Goal: Information Seeking & Learning: Check status

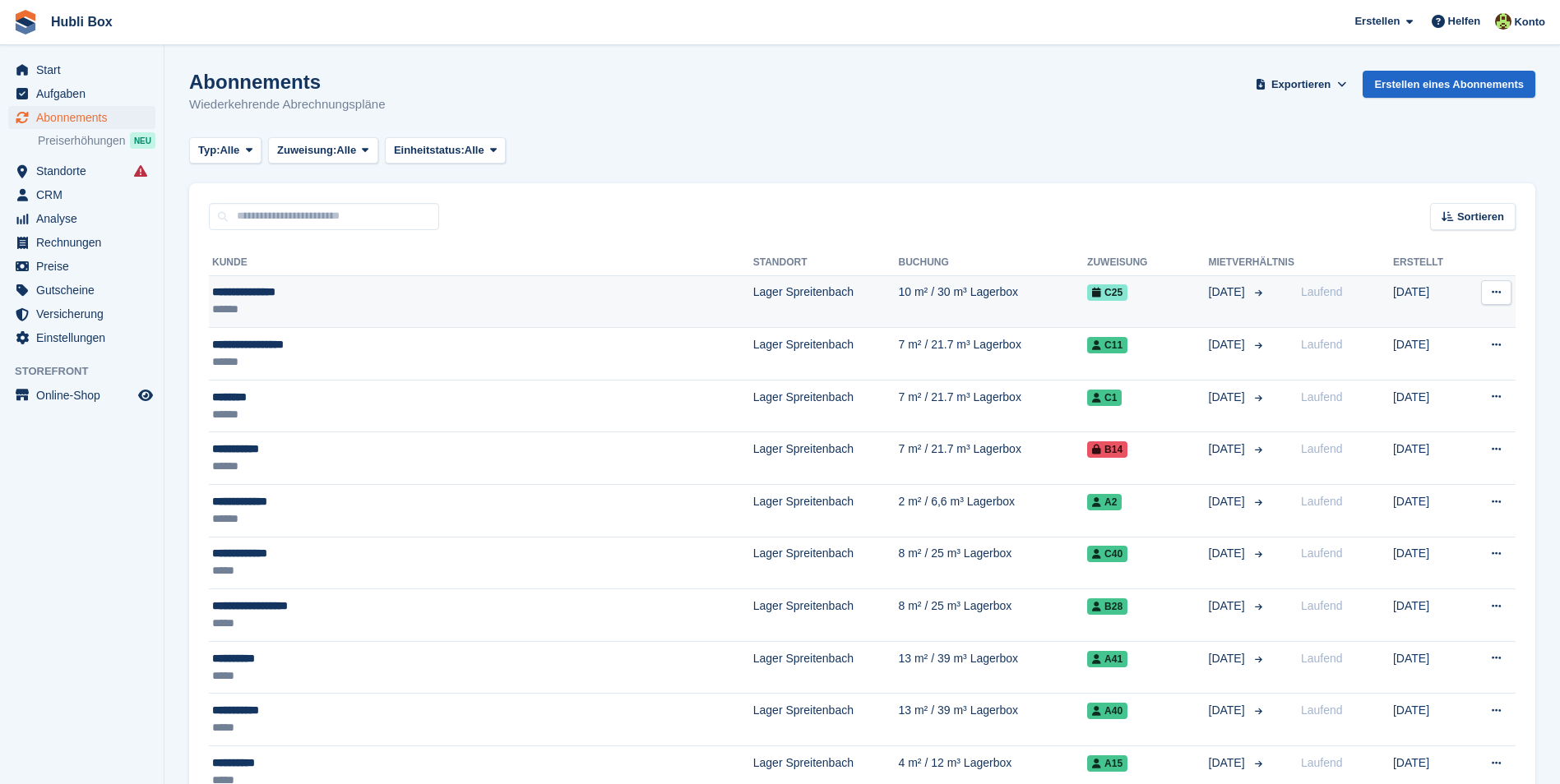
scroll to position [82, 0]
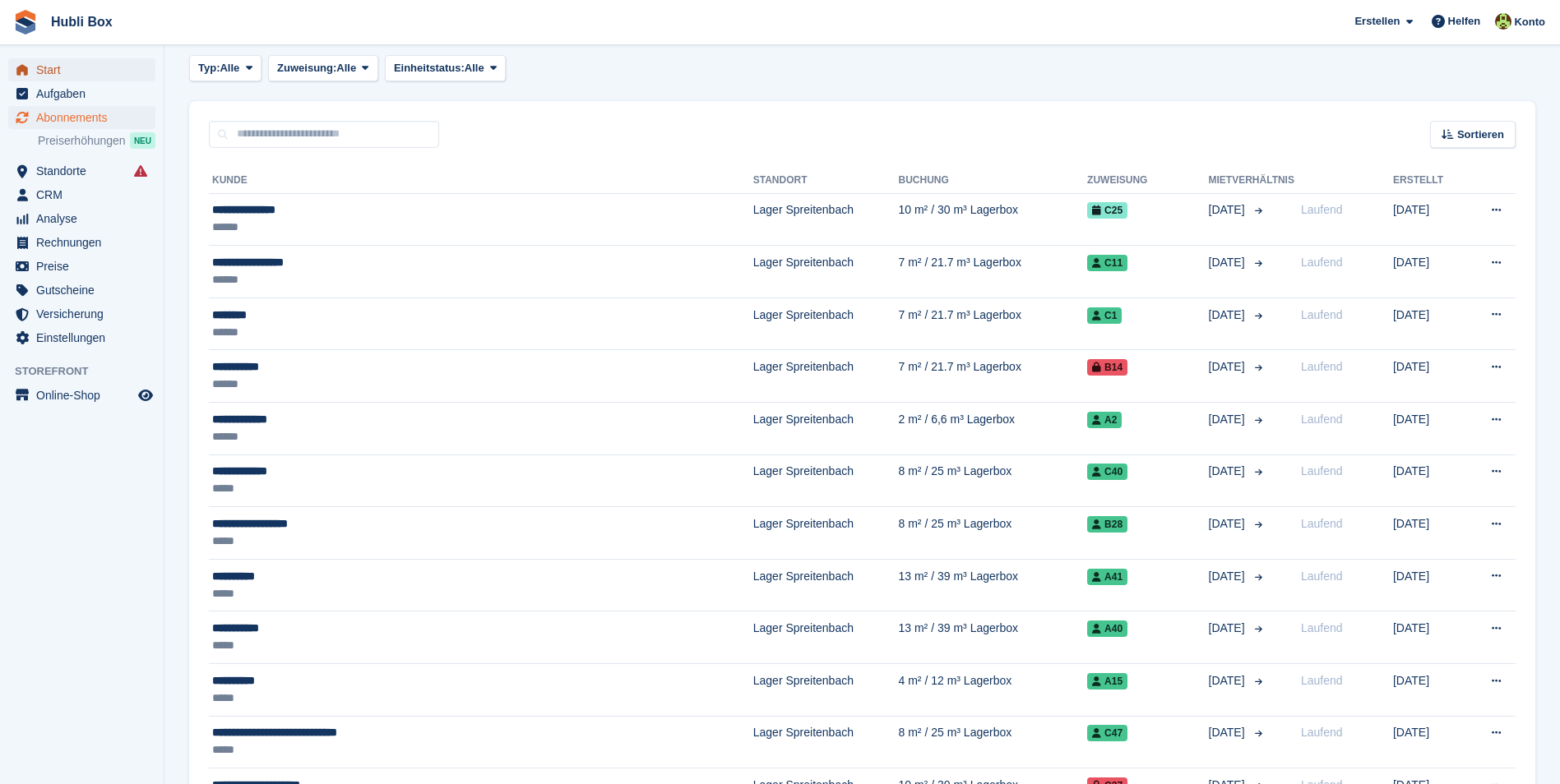
click at [36, 74] on span "Start" at bounding box center [85, 70] width 99 height 23
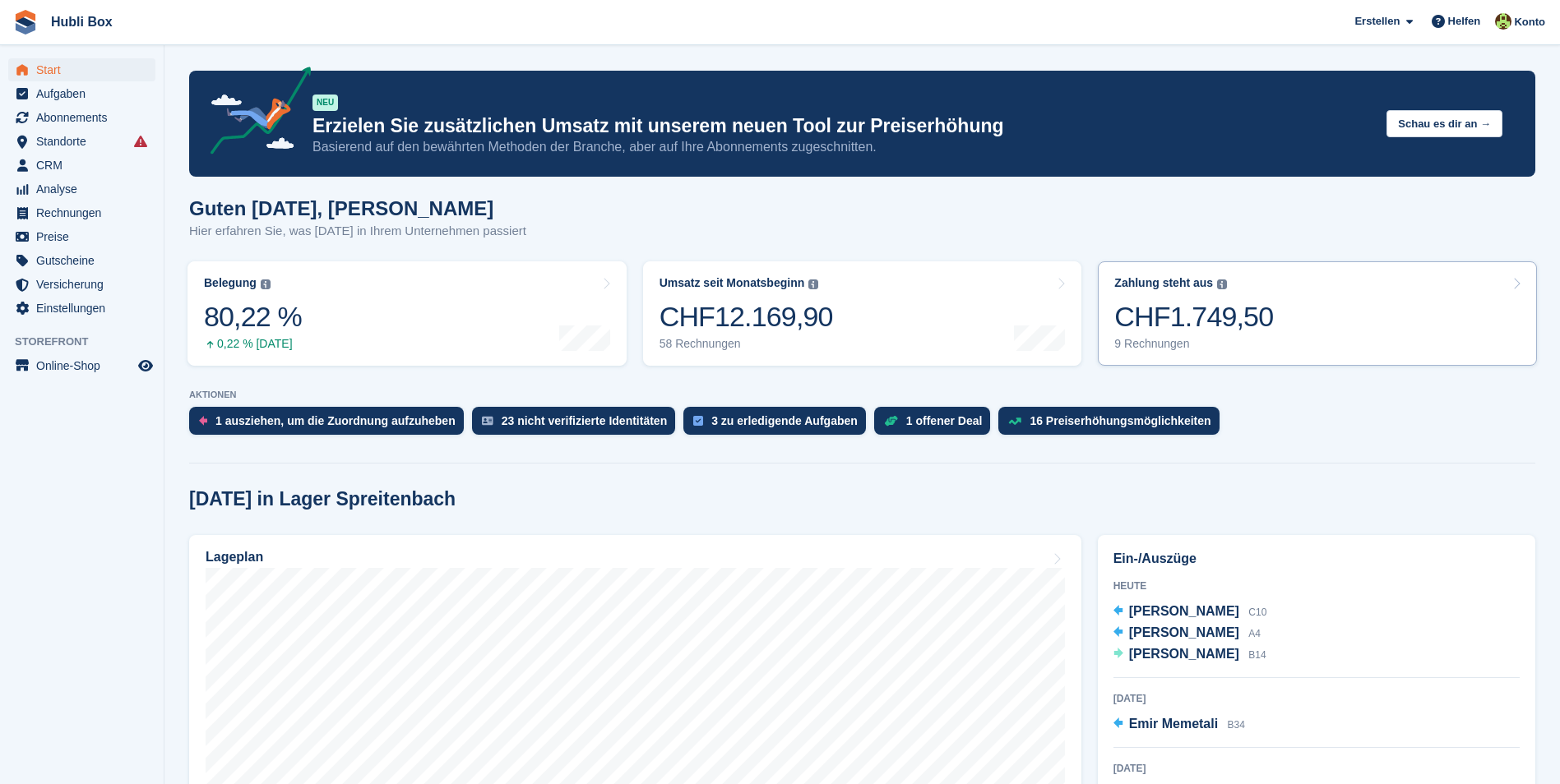
click at [1338, 306] on link "Zahlung steht aus Der gesamte ausstehende Saldo aller offenen Rechnungen. CHF1.…" at bounding box center [1318, 313] width 440 height 104
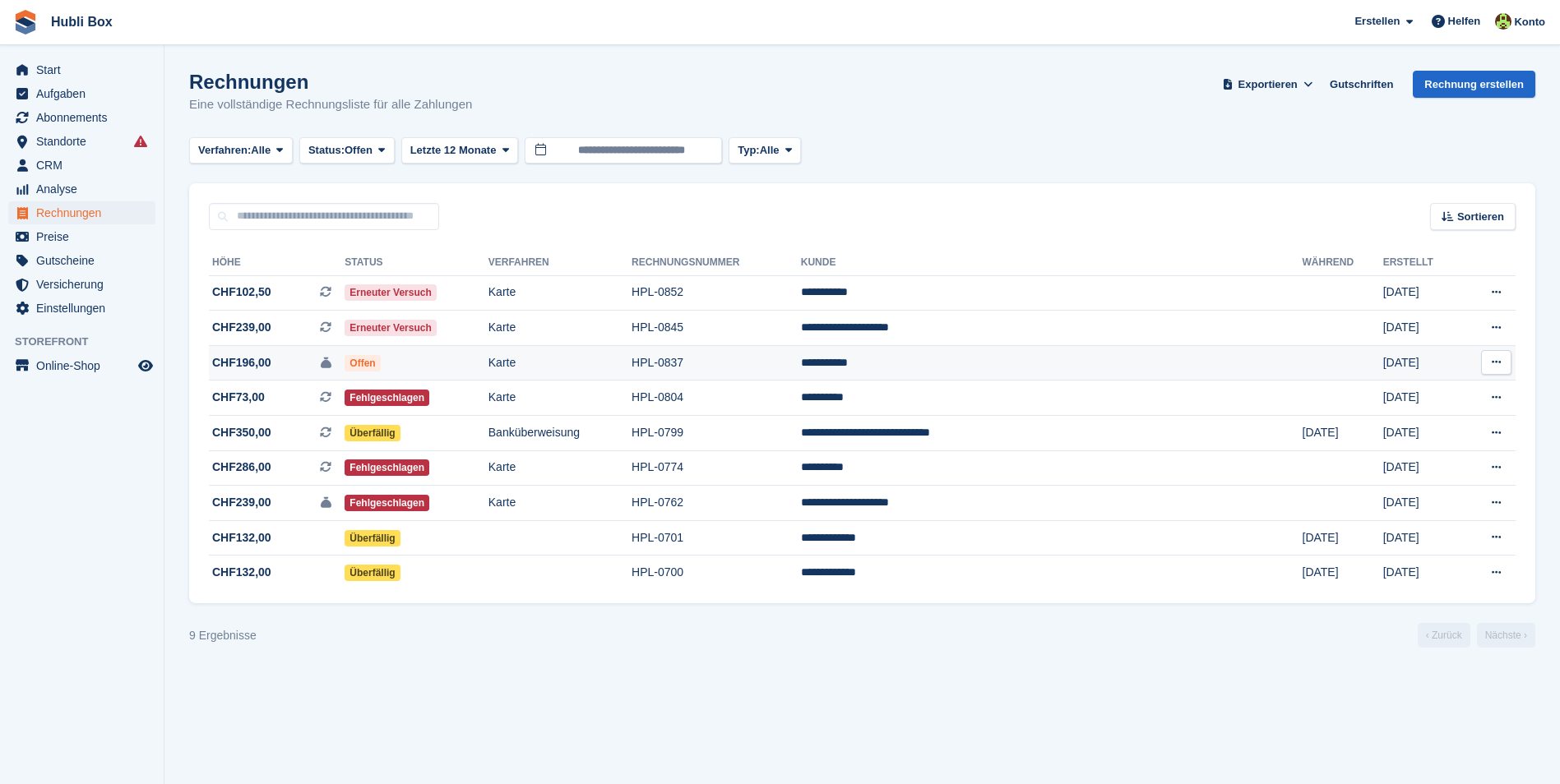
click at [631, 358] on td "Karte" at bounding box center [560, 363] width 143 height 35
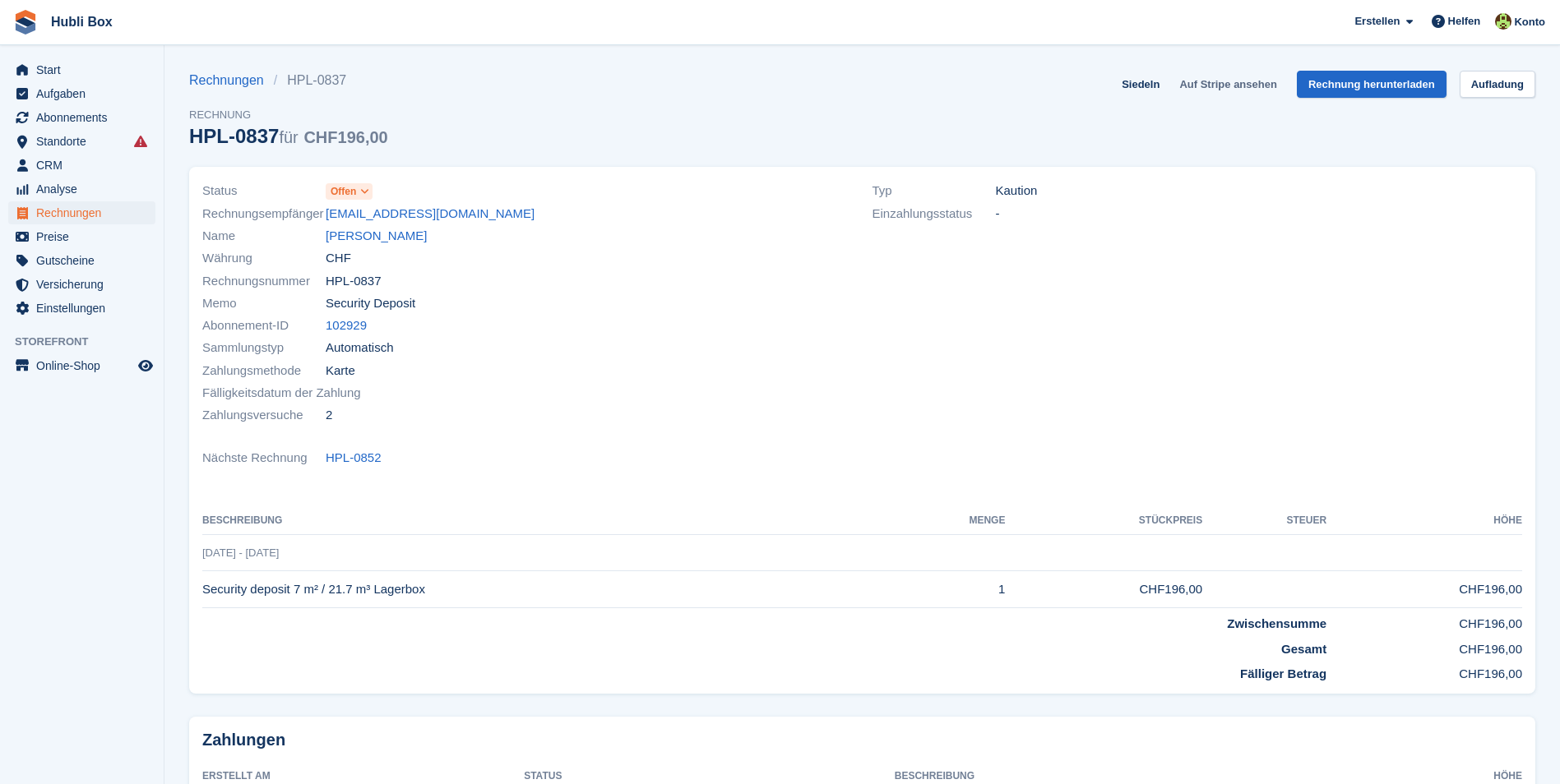
click at [1242, 74] on link "Auf Stripe ansehen" at bounding box center [1228, 84] width 110 height 27
click at [356, 233] on link "Naim Sadiku" at bounding box center [376, 236] width 101 height 19
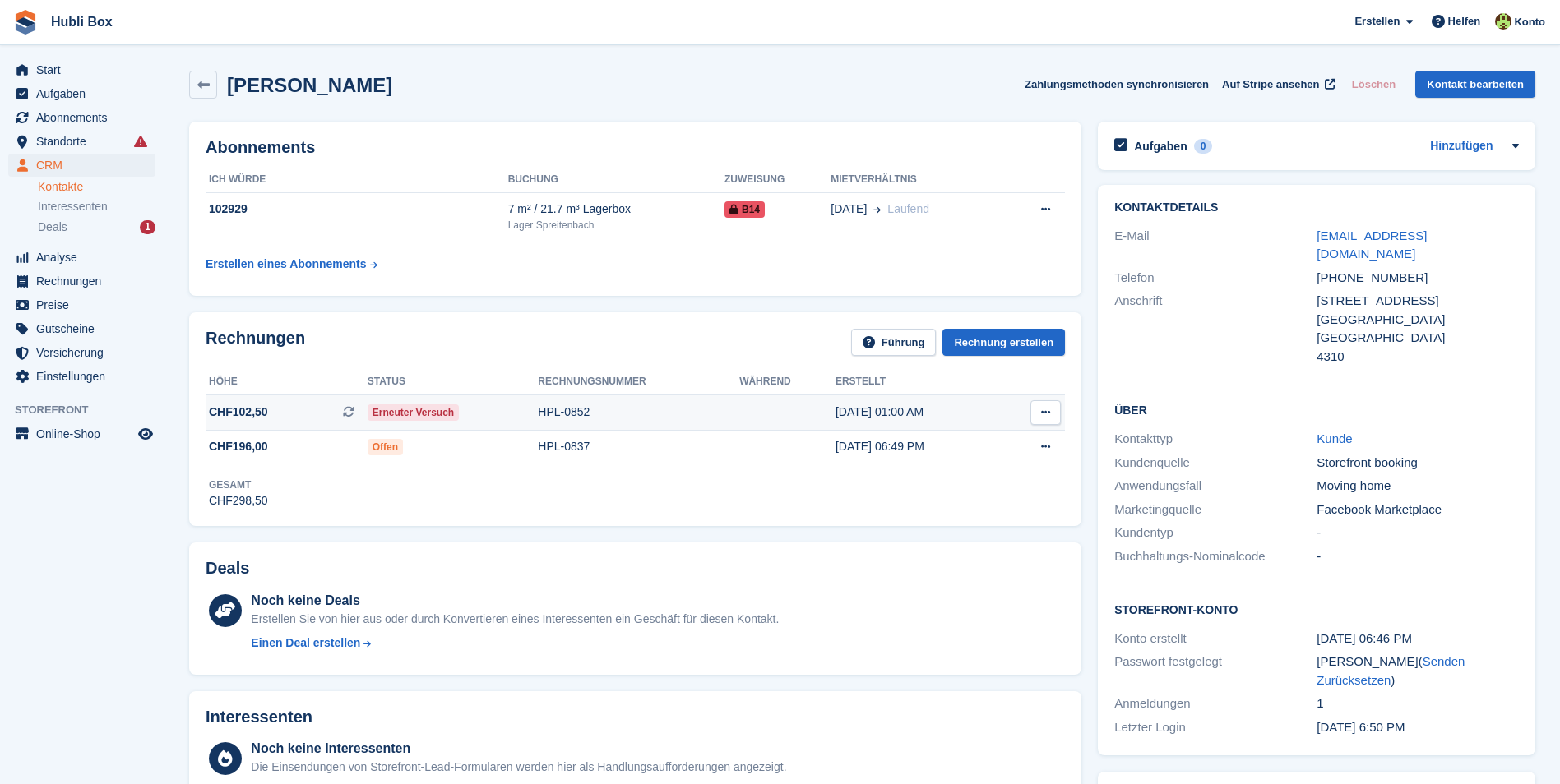
click at [296, 402] on td "CHF102,50 Dies ist eine wiederkehrende Abonnementrechnung." at bounding box center [286, 411] width 162 height 35
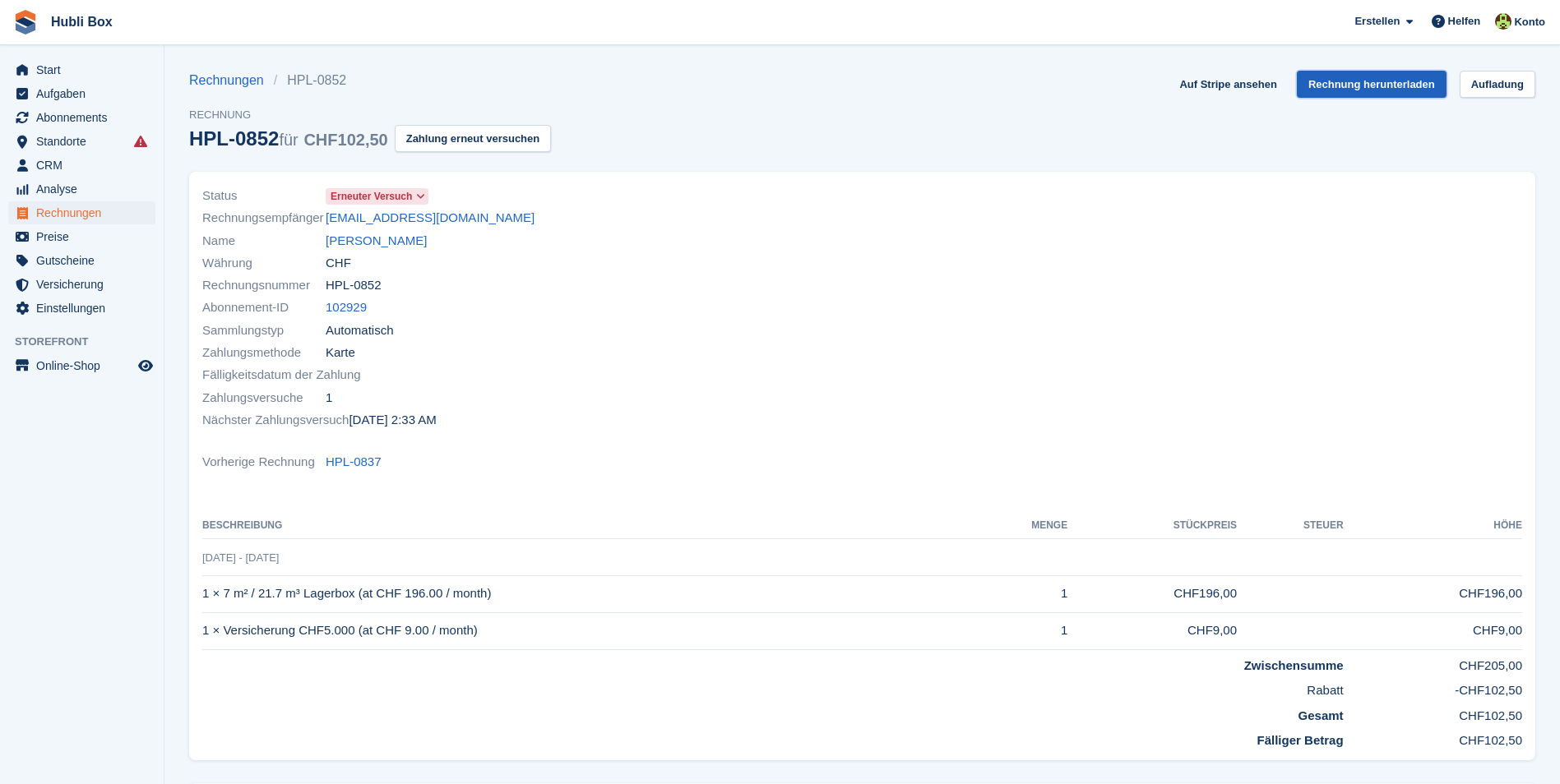
click at [1366, 83] on link "Rechnung herunterladen" at bounding box center [1371, 84] width 149 height 27
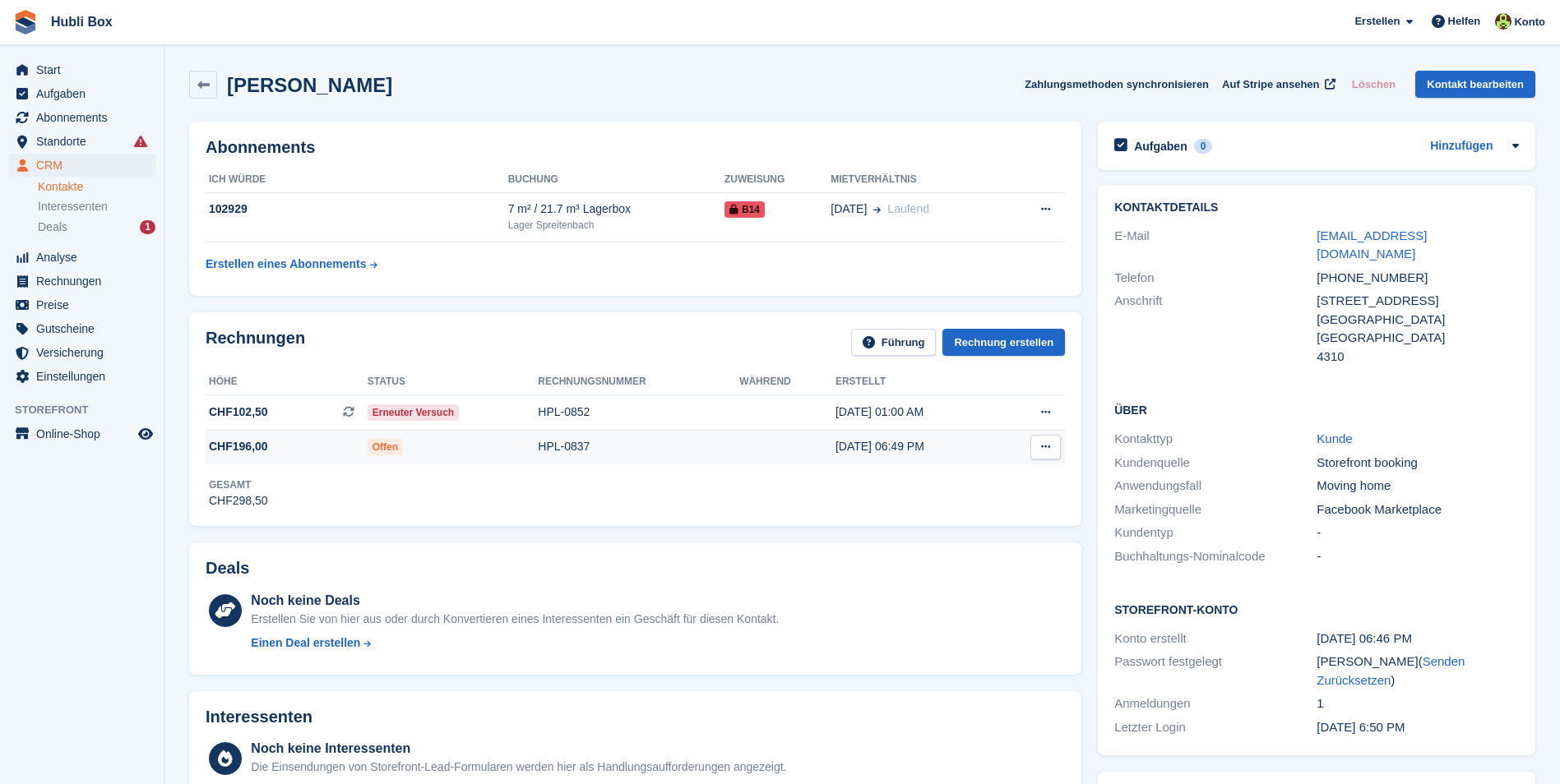
click at [272, 449] on span "CHF196,00" at bounding box center [286, 447] width 162 height 17
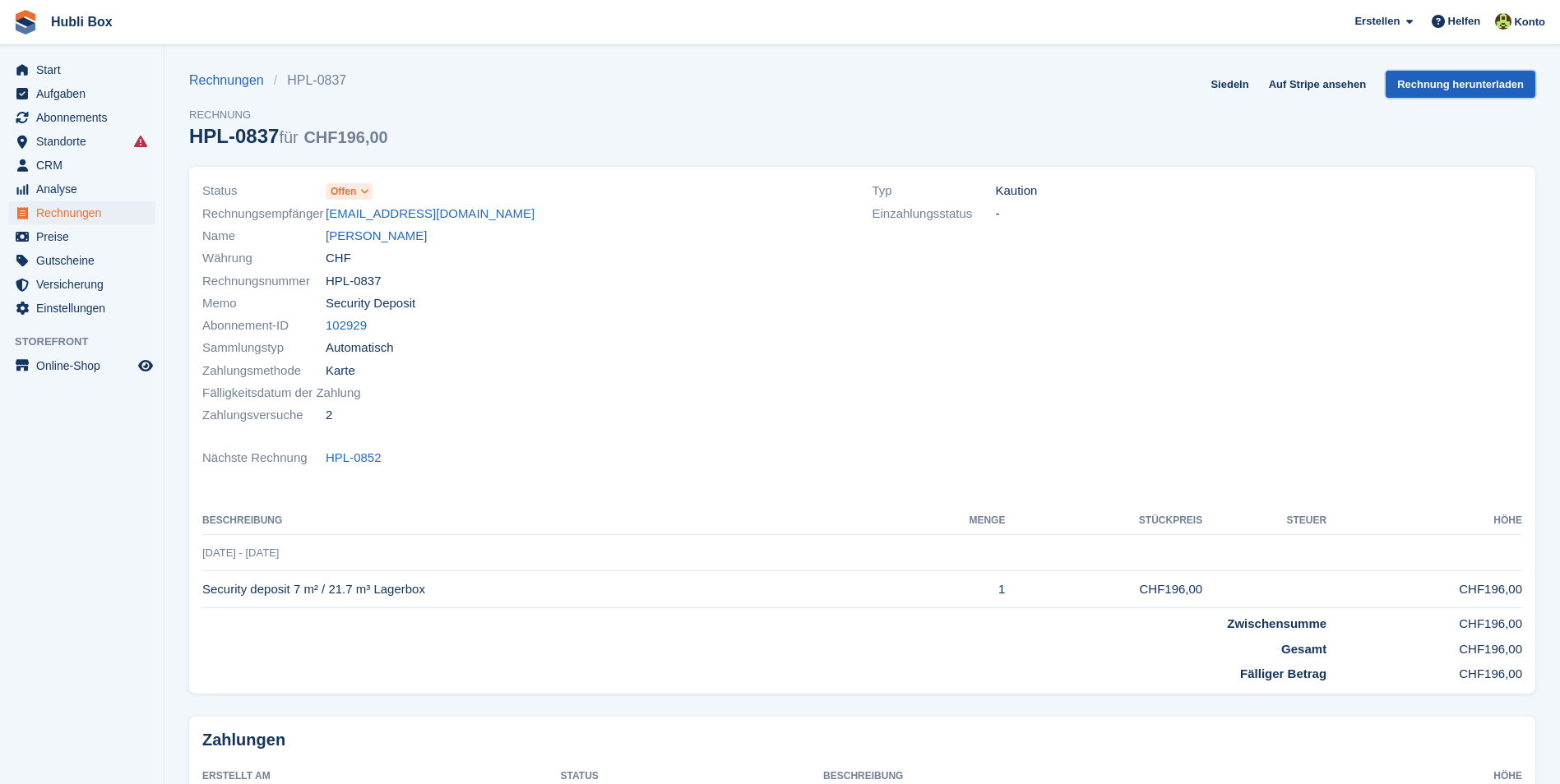
click at [1442, 86] on link "Rechnung herunterladen" at bounding box center [1460, 84] width 149 height 27
click at [383, 236] on link "Naim Sadiku" at bounding box center [376, 236] width 101 height 19
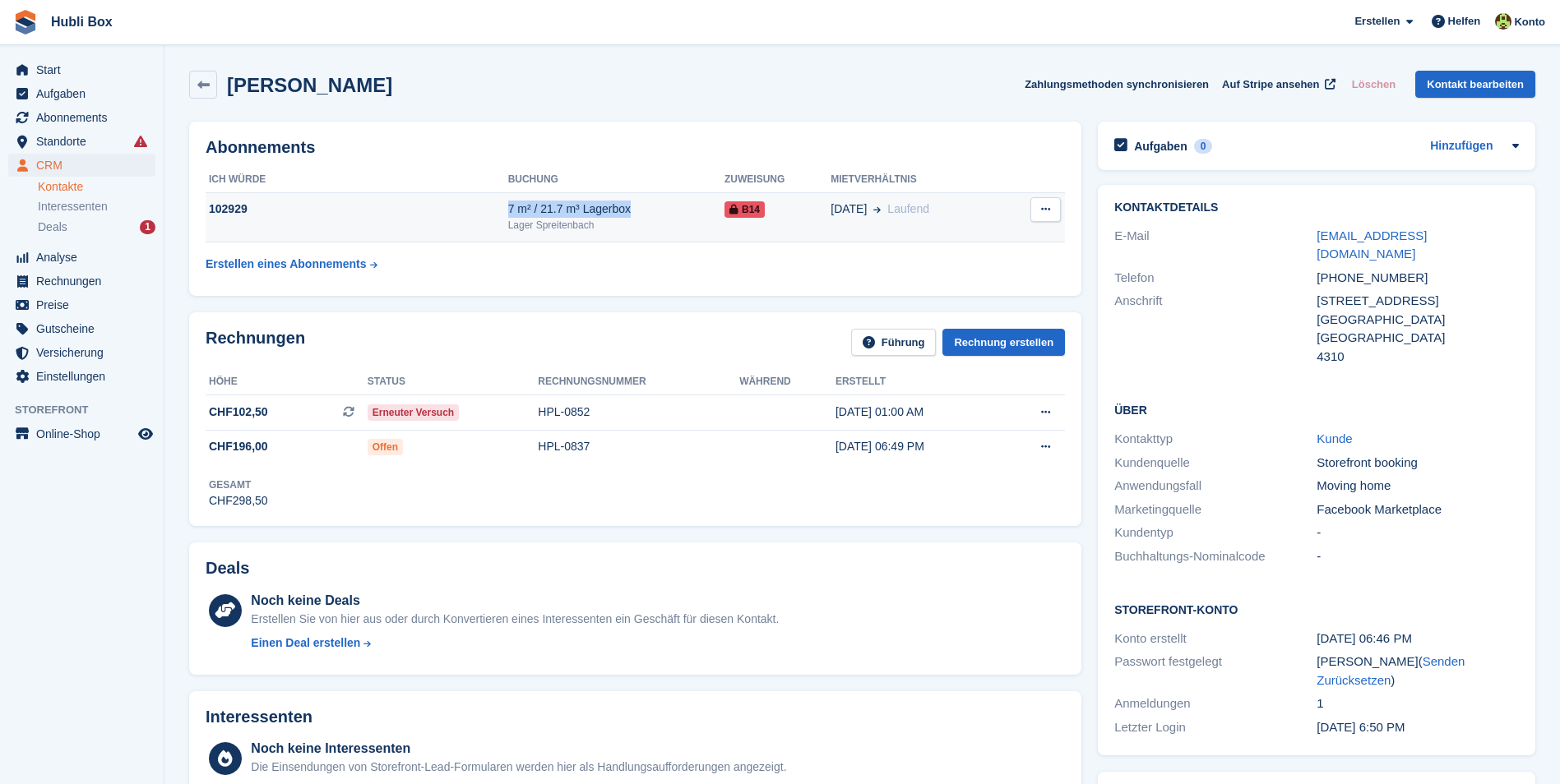
drag, startPoint x: 498, startPoint y: 209, endPoint x: 628, endPoint y: 213, distance: 130.1
click at [628, 213] on div "7 m² / 21.7 m³ Lagerbox" at bounding box center [616, 209] width 216 height 17
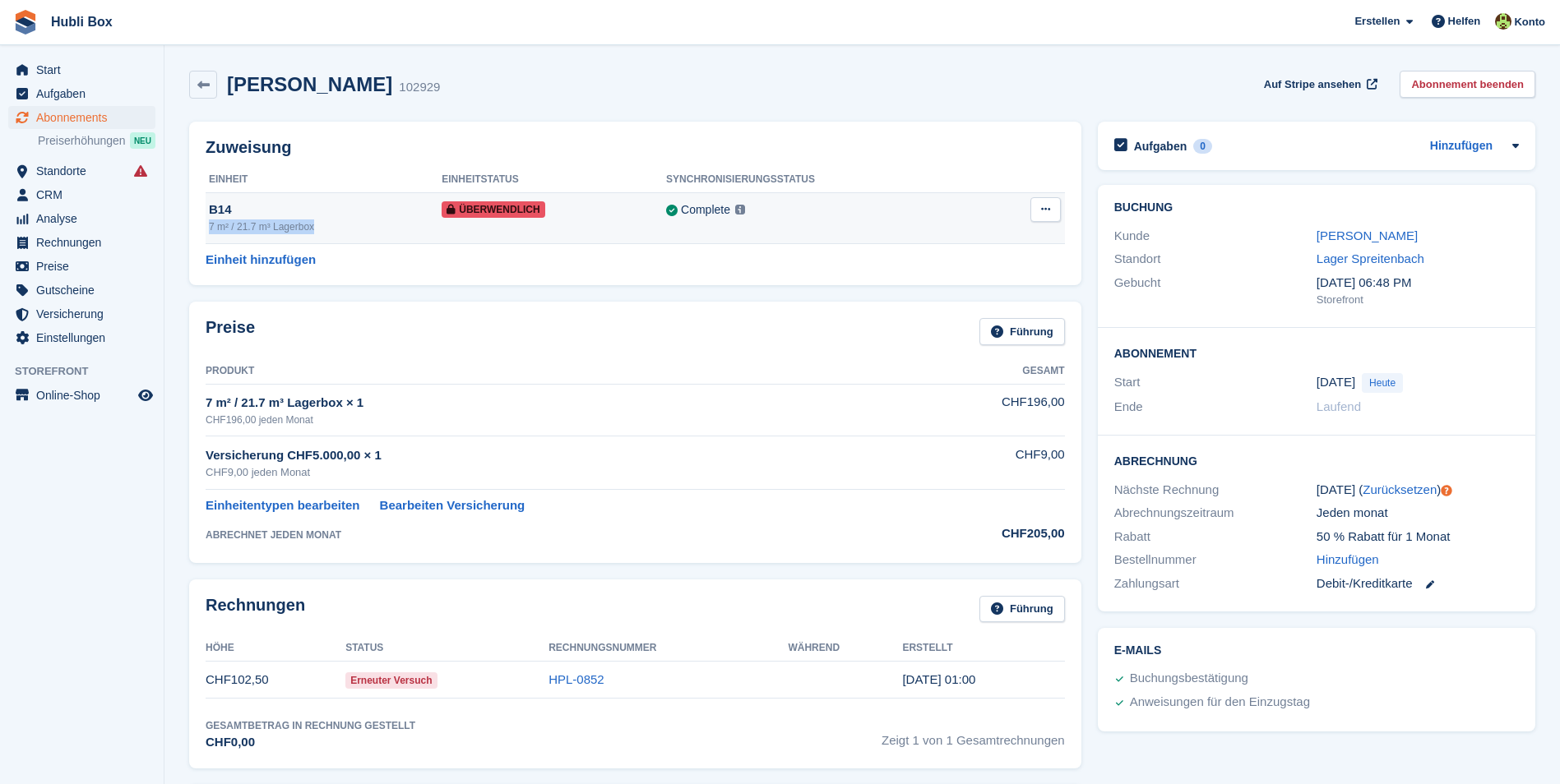
drag, startPoint x: 330, startPoint y: 231, endPoint x: 207, endPoint y: 231, distance: 123.0
click at [207, 231] on td "B14 7 m² / 21.7 m³ Lagerbox" at bounding box center [323, 218] width 236 height 51
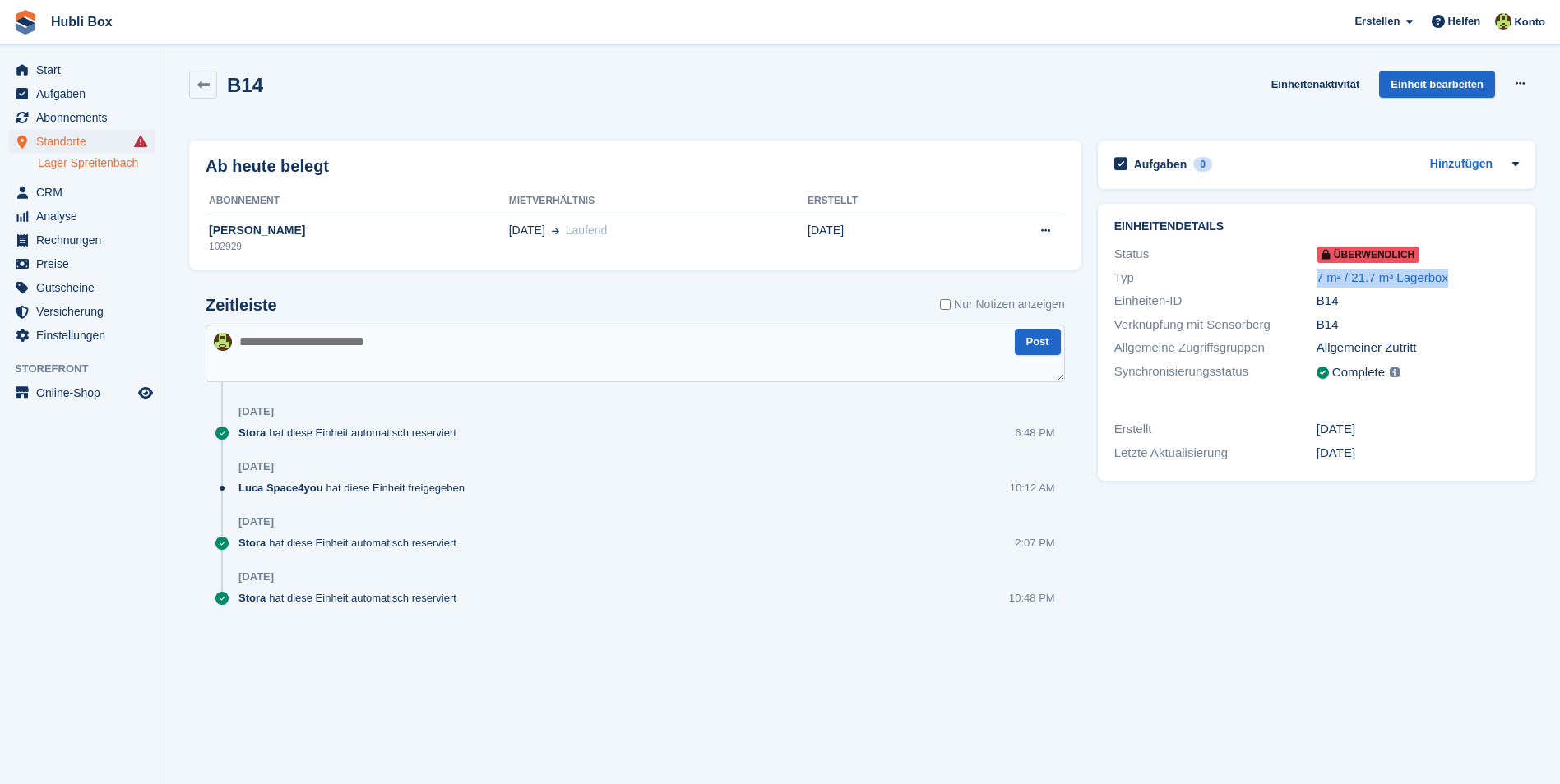
drag, startPoint x: 1309, startPoint y: 279, endPoint x: 1462, endPoint y: 280, distance: 153.0
click at [1462, 280] on div "Typ 7 m² / 21.7 m³ Lagerbox" at bounding box center [1316, 279] width 404 height 24
copy div "7 m² / 21.7 m³ Lagerbox"
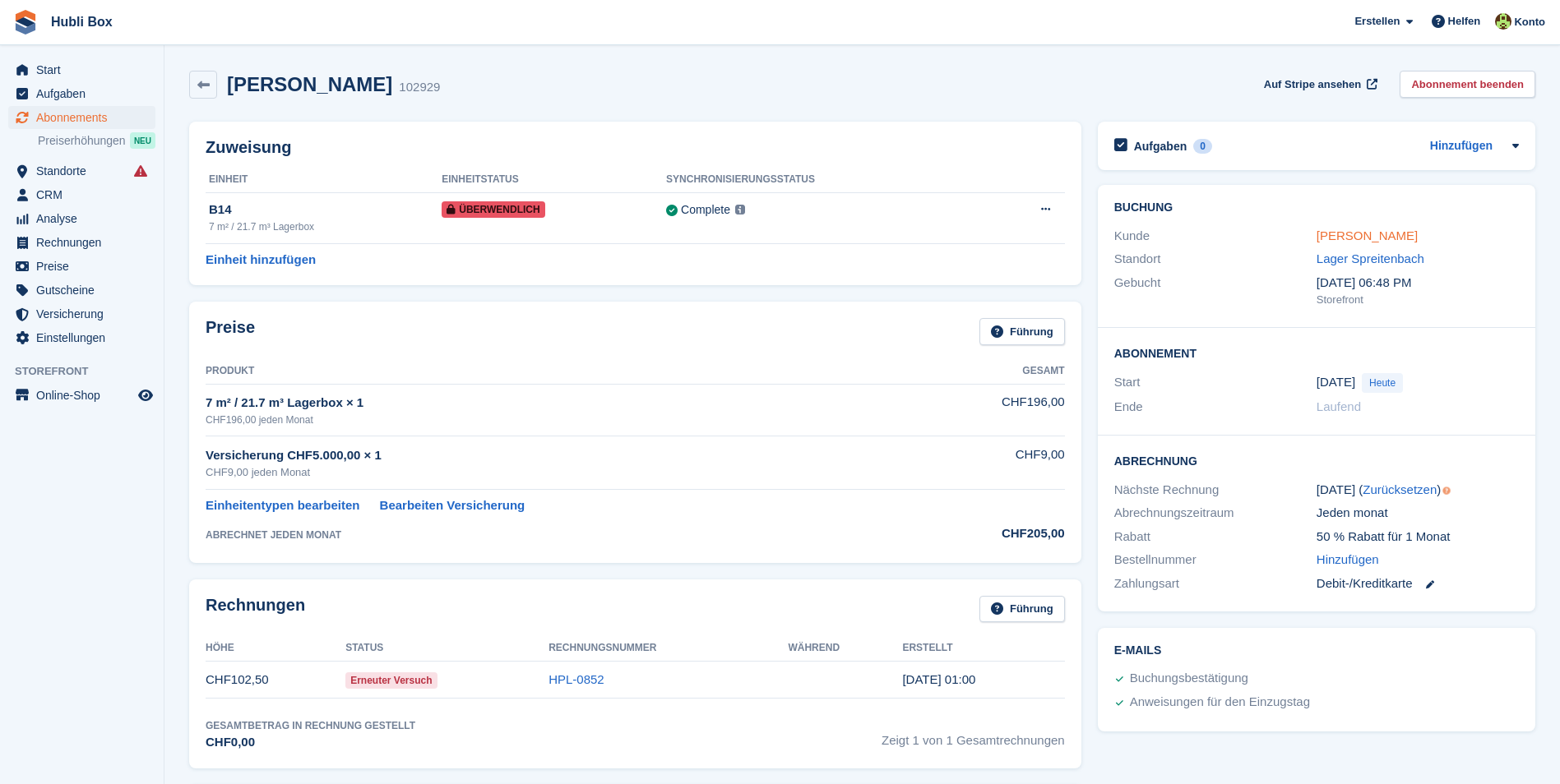
click at [1349, 231] on link "Naim Sadiku" at bounding box center [1367, 235] width 101 height 14
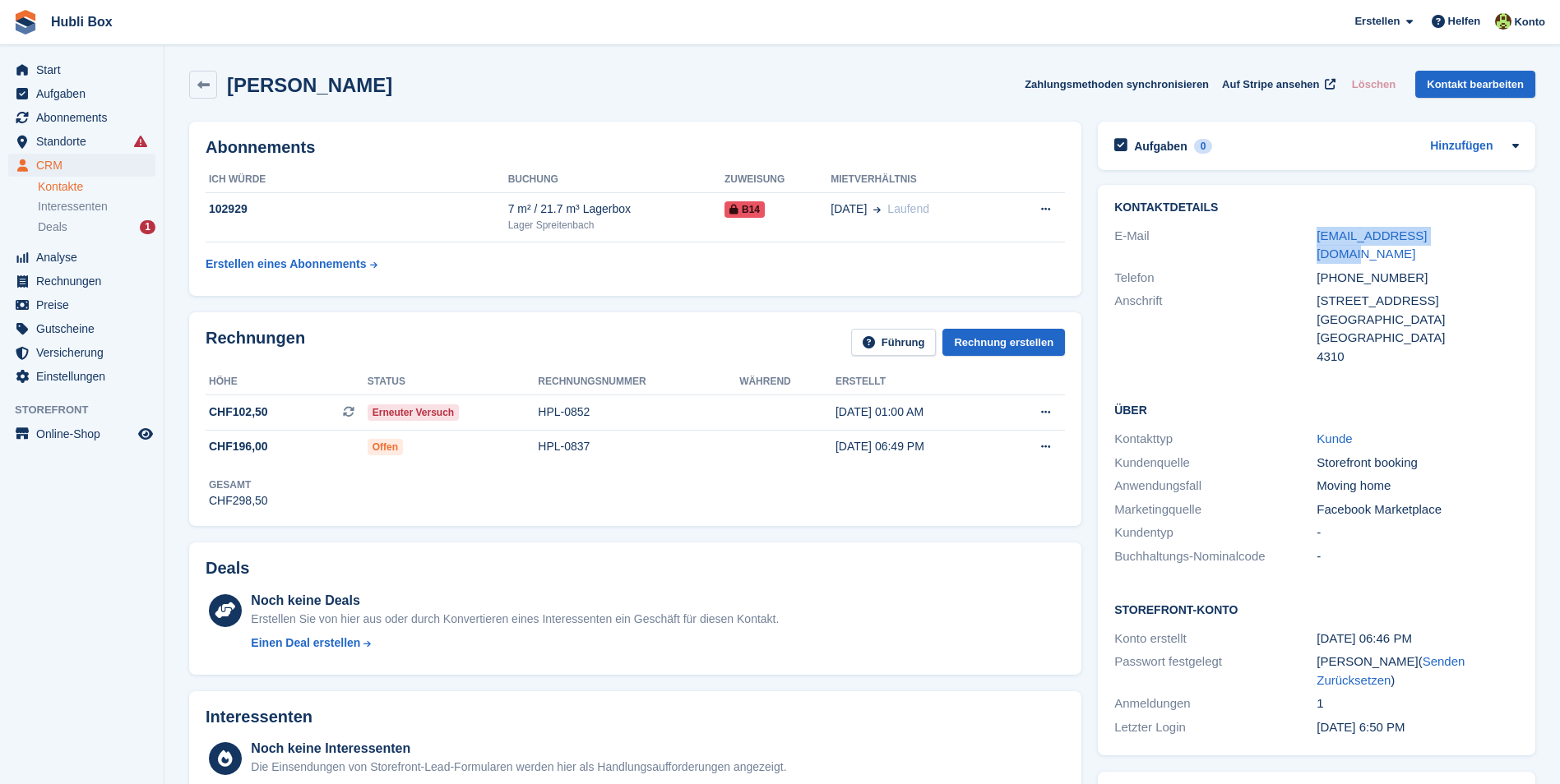
drag, startPoint x: 1283, startPoint y: 239, endPoint x: 1472, endPoint y: 226, distance: 189.4
click at [1472, 226] on div "E-Mail naimsadiku0@gmail.com" at bounding box center [1316, 245] width 404 height 42
copy div "naimsadiku0@gmail.com"
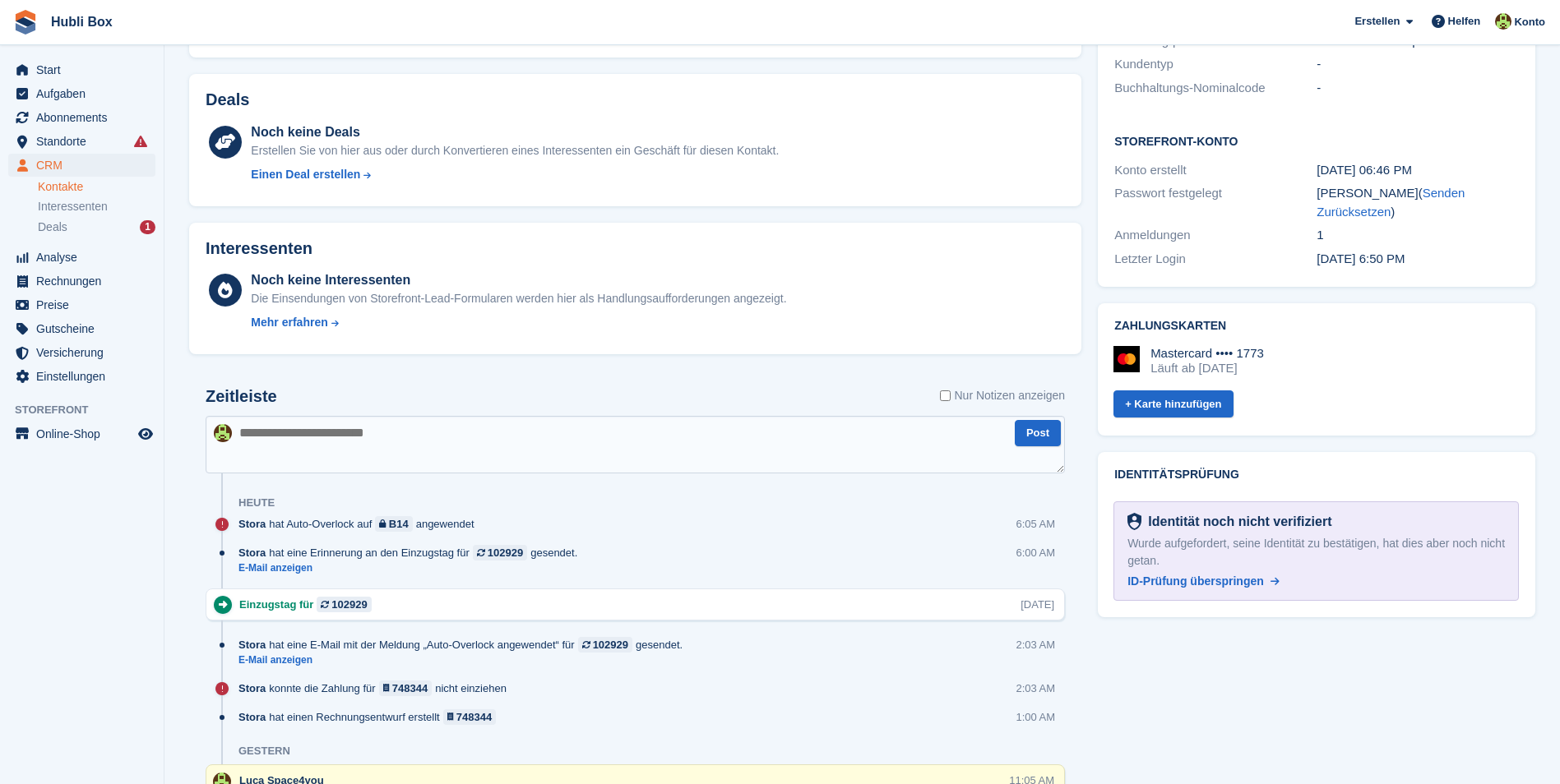
scroll to position [494, 0]
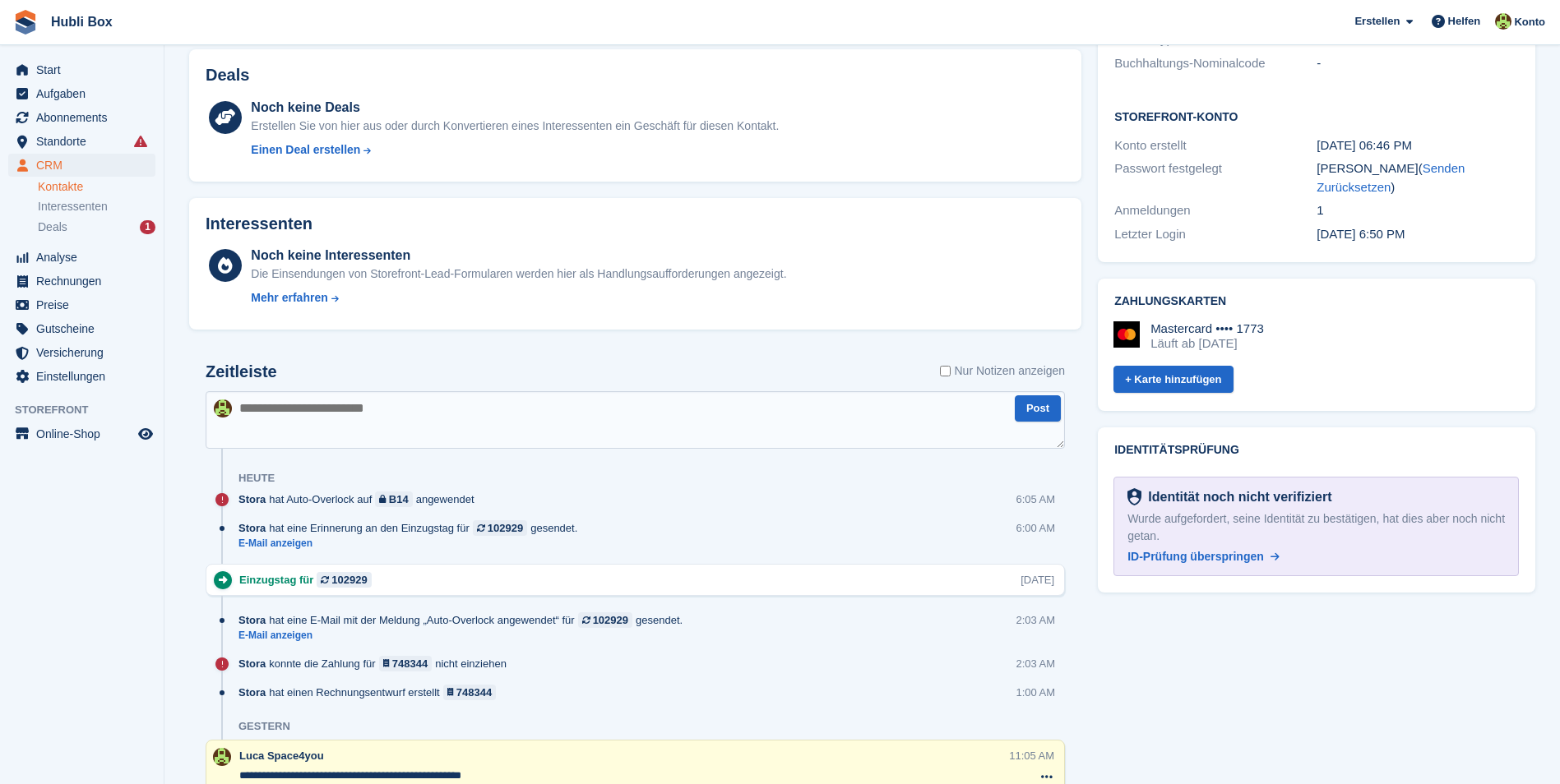
click at [302, 421] on textarea at bounding box center [635, 420] width 859 height 58
type textarea "**********"
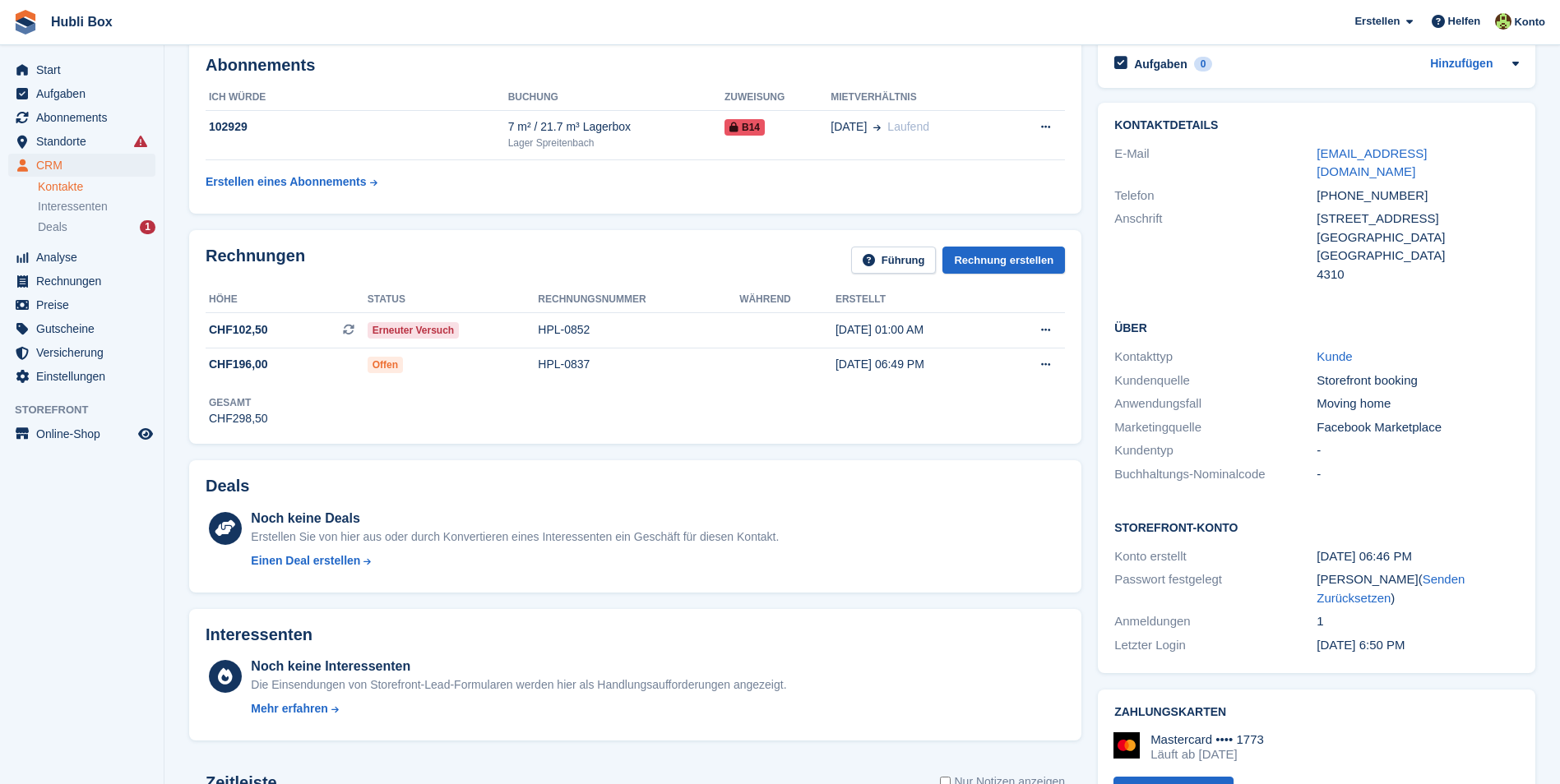
scroll to position [0, 0]
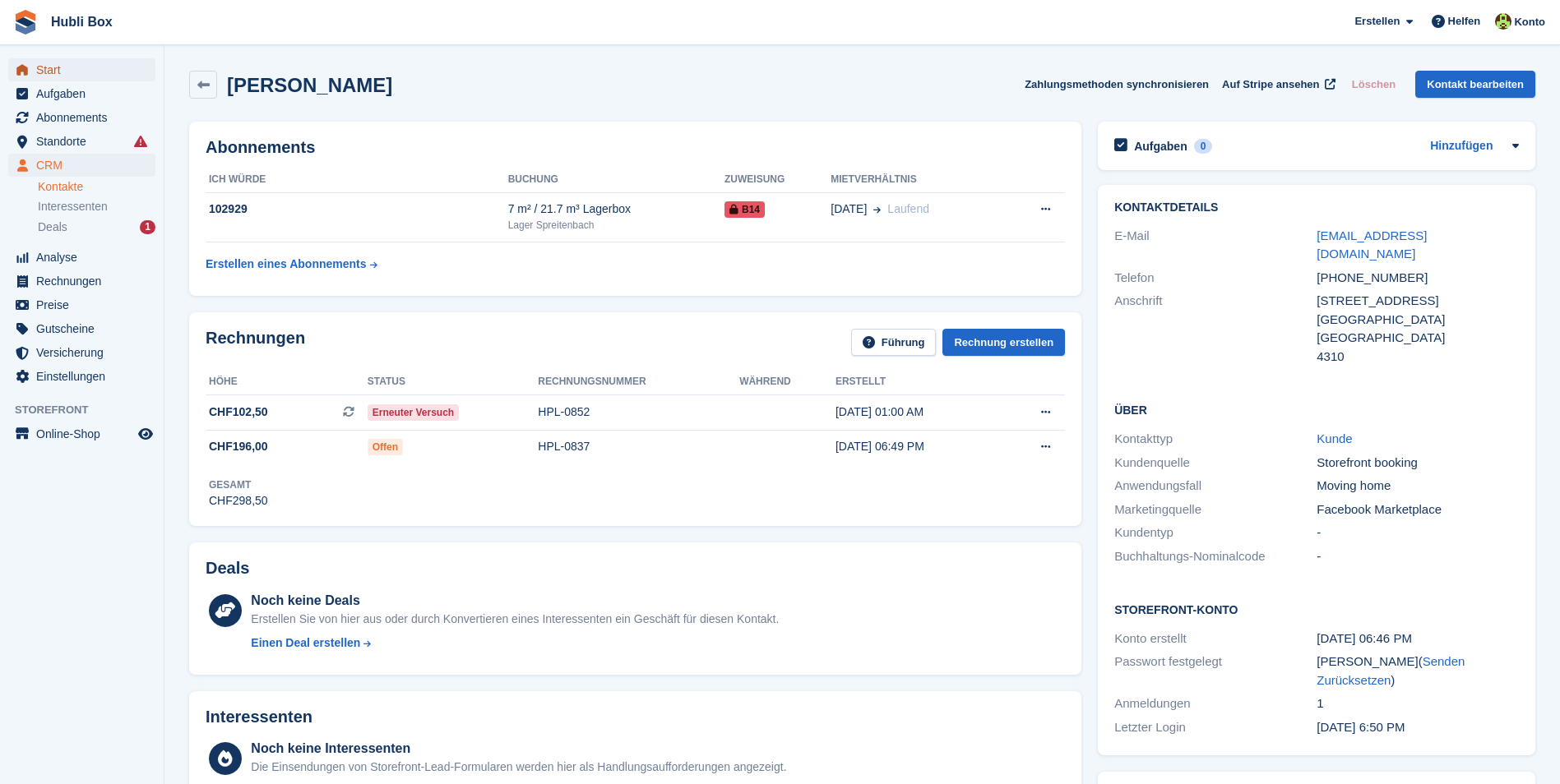
click at [74, 77] on span "Start" at bounding box center [85, 70] width 99 height 23
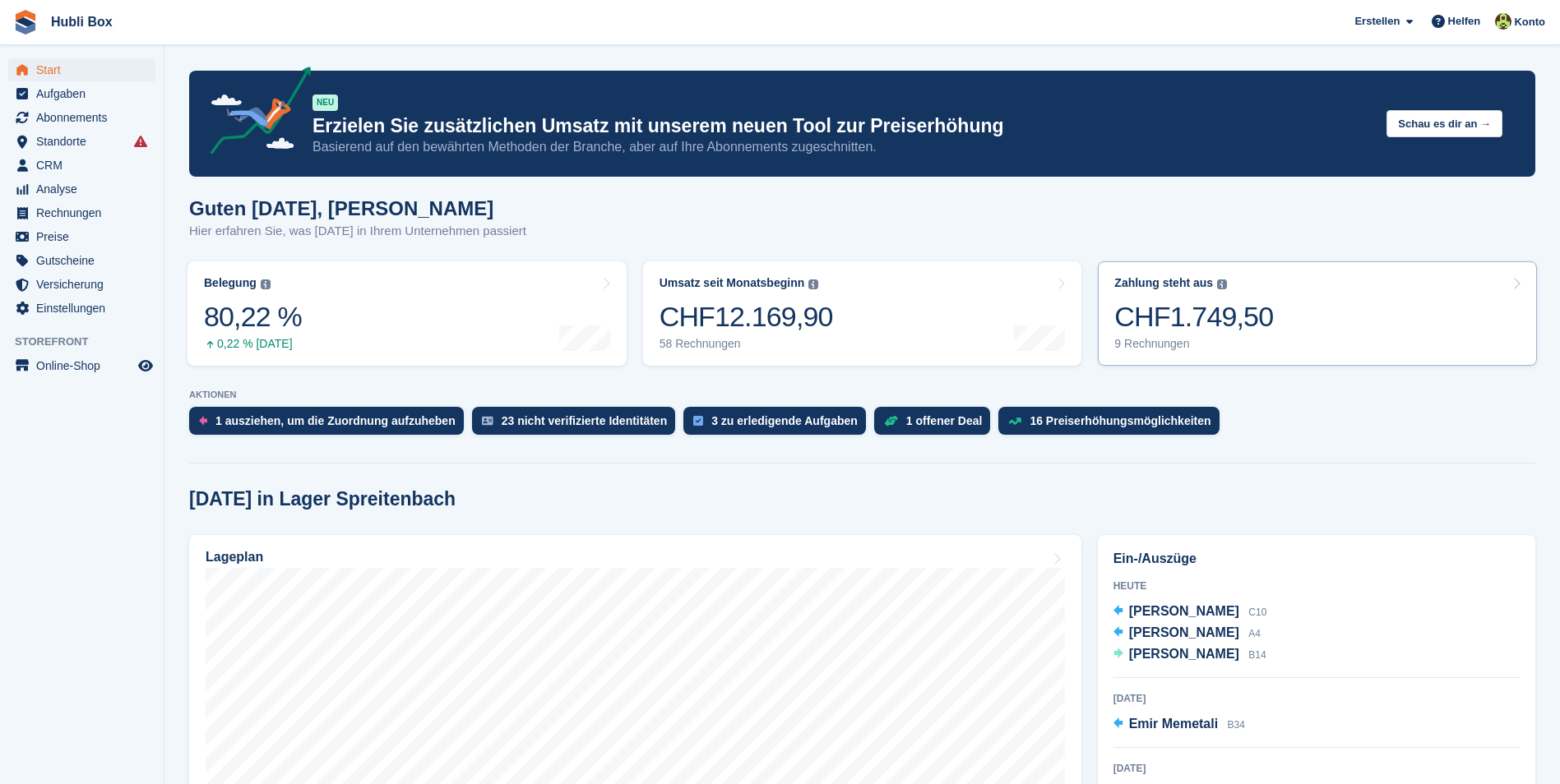
click at [1367, 330] on link "Zahlung steht aus Der gesamte ausstehende Saldo aller offenen Rechnungen. CHF1.…" at bounding box center [1318, 313] width 440 height 104
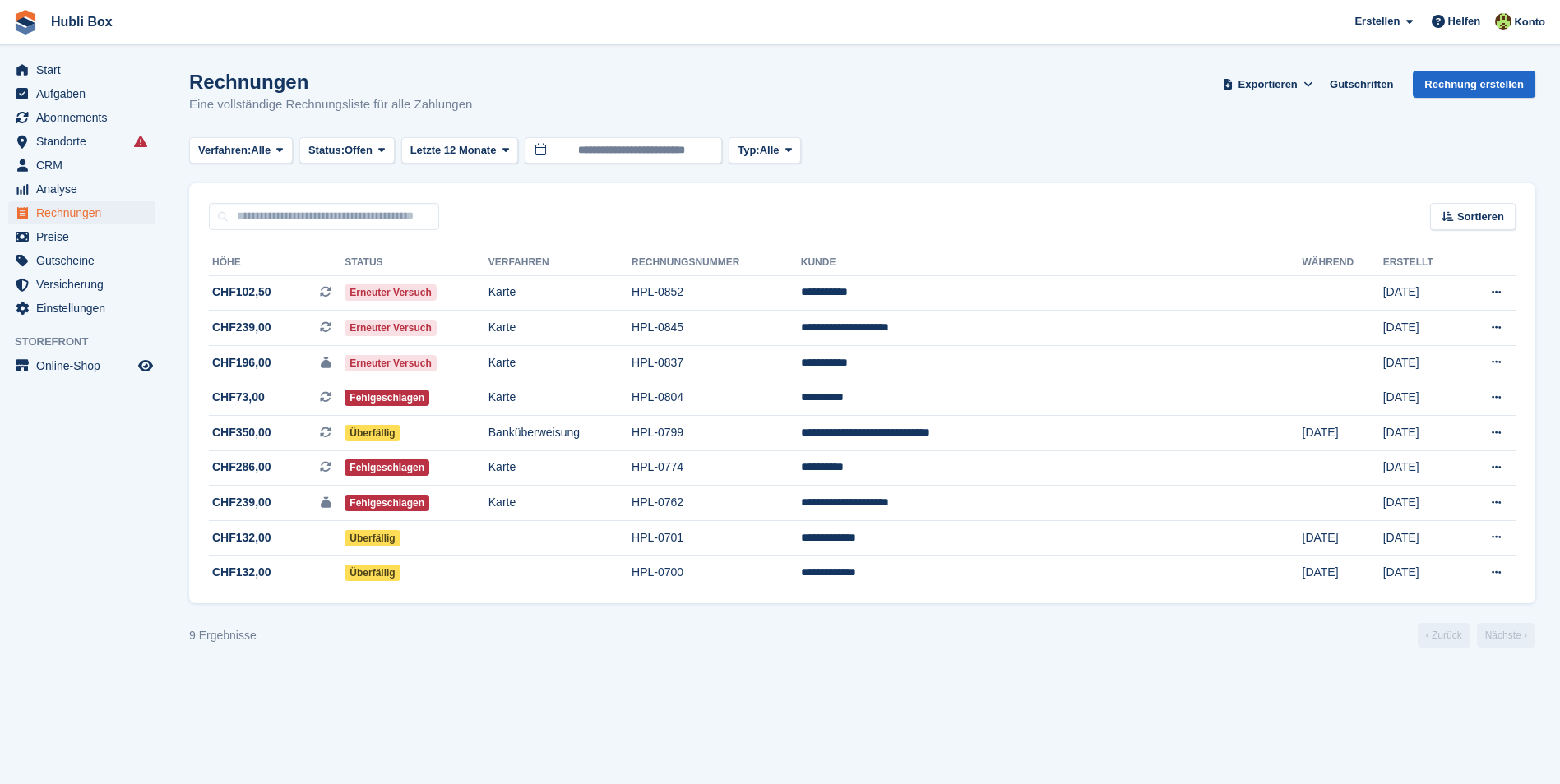
drag, startPoint x: 199, startPoint y: 279, endPoint x: 1480, endPoint y: 595, distance: 1319.4
click at [1480, 595] on div "**********" at bounding box center [862, 418] width 1346 height 374
click at [389, 658] on section "Rechnungen Eine vollständige Rechnungsliste für alle Zahlungen Exportieren Expo…" at bounding box center [862, 392] width 1395 height 784
drag, startPoint x: 199, startPoint y: 632, endPoint x: 167, endPoint y: 631, distance: 32.0
click at [167, 631] on section "Rechnungen Eine vollständige Rechnungsliste für alle Zahlungen Exportieren Expo…" at bounding box center [862, 392] width 1395 height 784
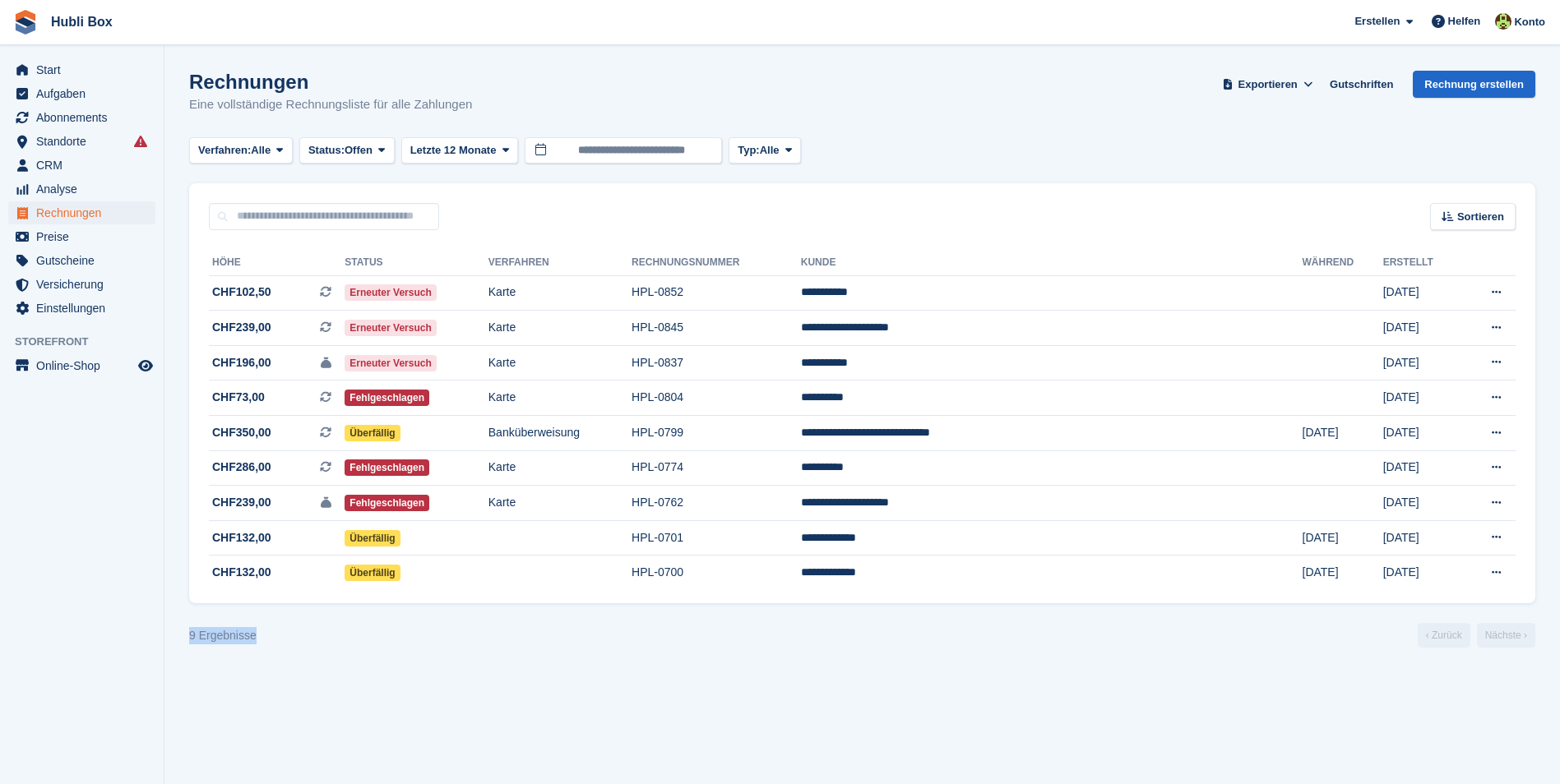
click at [171, 636] on section "Rechnungen Eine vollständige Rechnungsliste für alle Zahlungen Exportieren Expo…" at bounding box center [862, 392] width 1395 height 784
drag, startPoint x: 171, startPoint y: 636, endPoint x: 191, endPoint y: 640, distance: 20.4
click at [185, 638] on section "Rechnungen Eine vollständige Rechnungsliste für alle Zahlungen Exportieren Expo…" at bounding box center [862, 392] width 1395 height 784
click at [191, 640] on div "9 Ergebnisse" at bounding box center [222, 636] width 68 height 17
drag, startPoint x: 185, startPoint y: 638, endPoint x: 274, endPoint y: 646, distance: 89.4
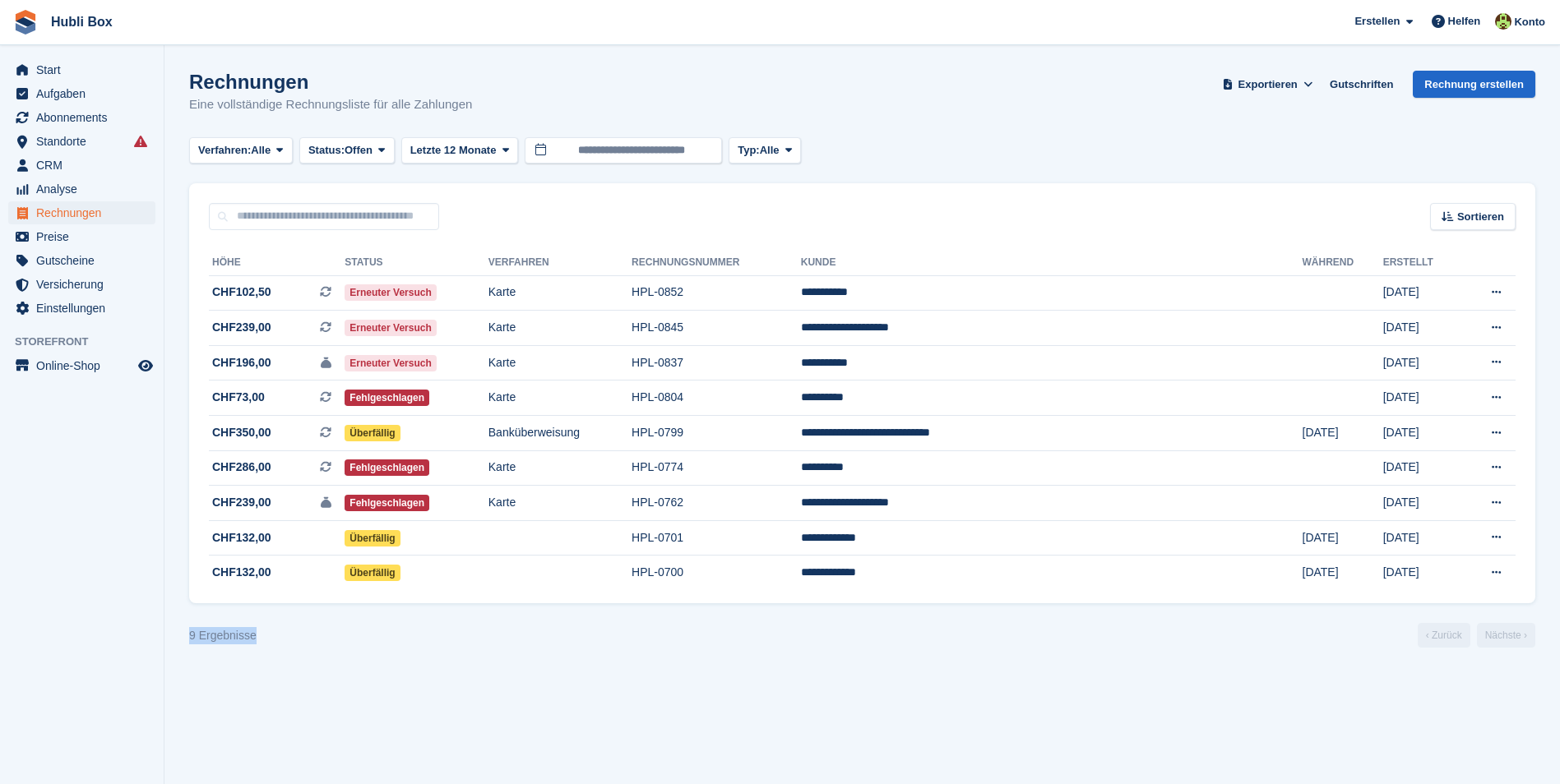
click at [274, 646] on section "Rechnungen Eine vollständige Rechnungsliste für alle Zahlungen Exportieren Expo…" at bounding box center [862, 392] width 1395 height 784
click at [274, 646] on div "9 Ergebnisse ‹ Zurück Nächste ›" at bounding box center [862, 635] width 1346 height 24
drag, startPoint x: 267, startPoint y: 628, endPoint x: 169, endPoint y: 635, distance: 98.2
click at [169, 635] on section "Rechnungen Eine vollständige Rechnungsliste für alle Zahlungen Exportieren Expo…" at bounding box center [862, 392] width 1395 height 784
click at [339, 647] on div "9 Ergebnisse ‹ Zurück Nächste ›" at bounding box center [862, 635] width 1346 height 24
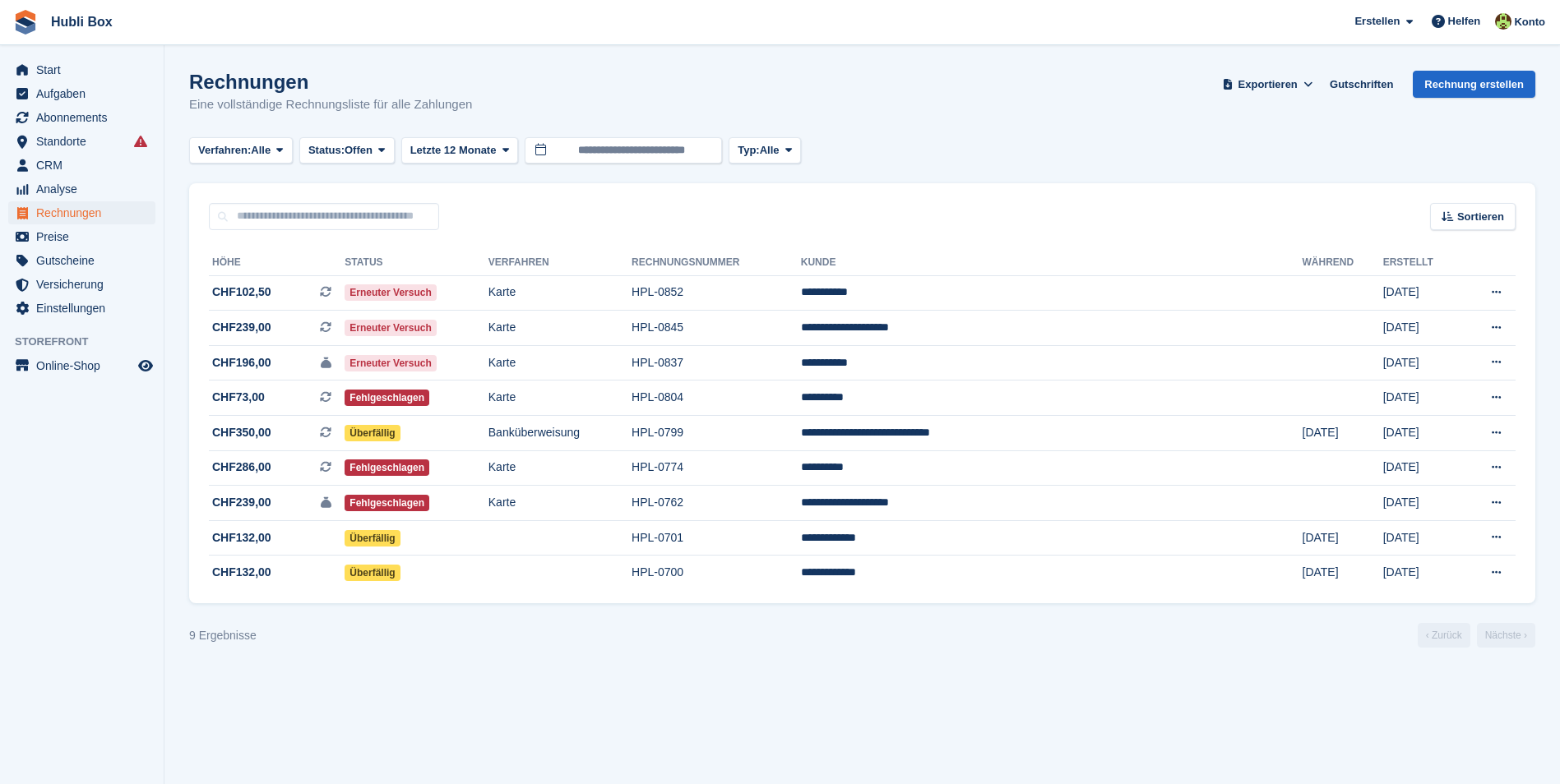
click at [419, 704] on section "Rechnungen Eine vollständige Rechnungsliste für alle Zahlungen Exportieren Expo…" at bounding box center [862, 392] width 1395 height 784
click at [901, 701] on section "Rechnungen Eine vollständige Rechnungsliste für alle Zahlungen Exportieren Expo…" at bounding box center [862, 392] width 1395 height 784
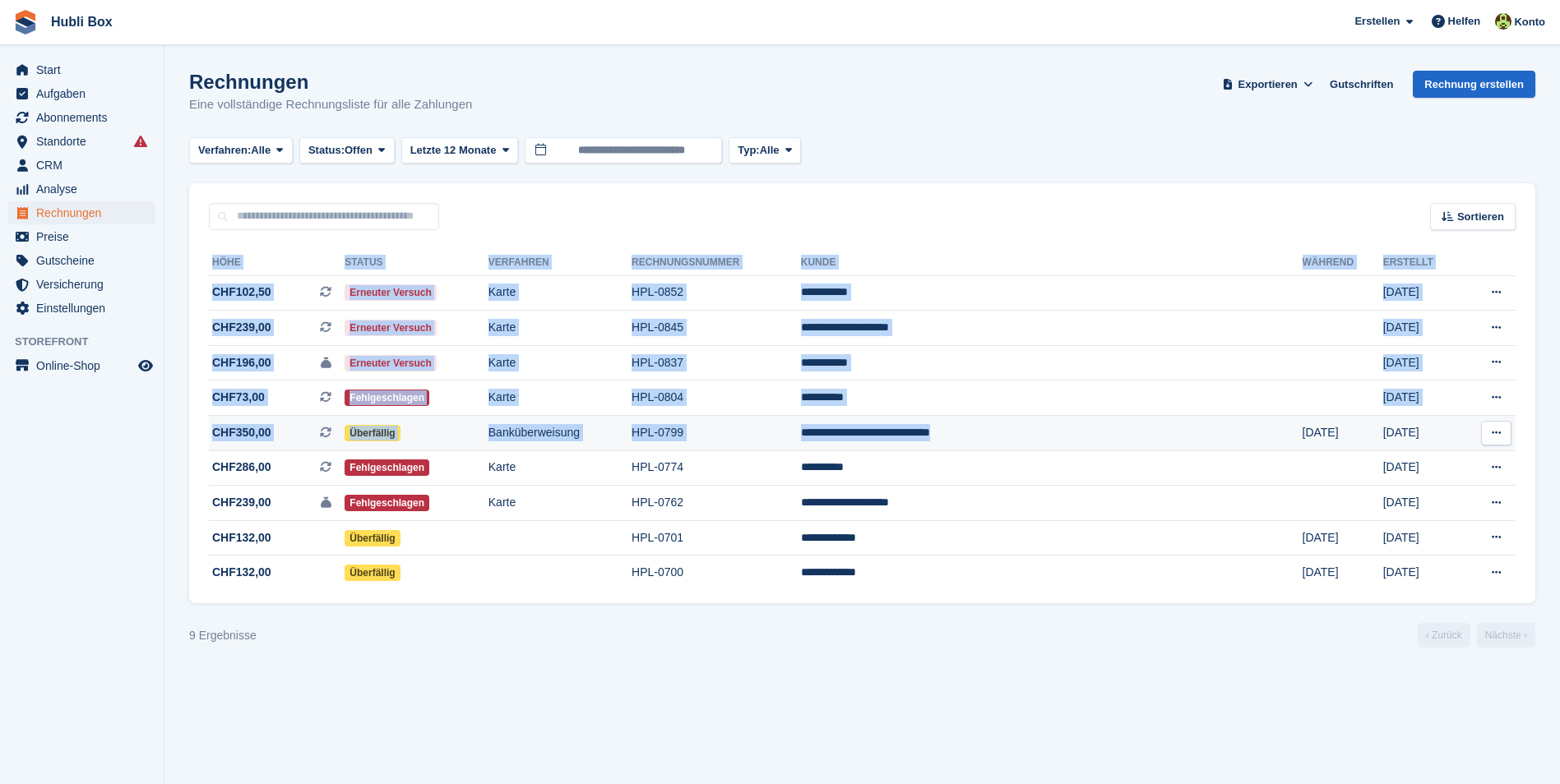
drag, startPoint x: 195, startPoint y: 437, endPoint x: 1224, endPoint y: 439, distance: 1029.0
click at [1224, 439] on div "**********" at bounding box center [862, 418] width 1346 height 374
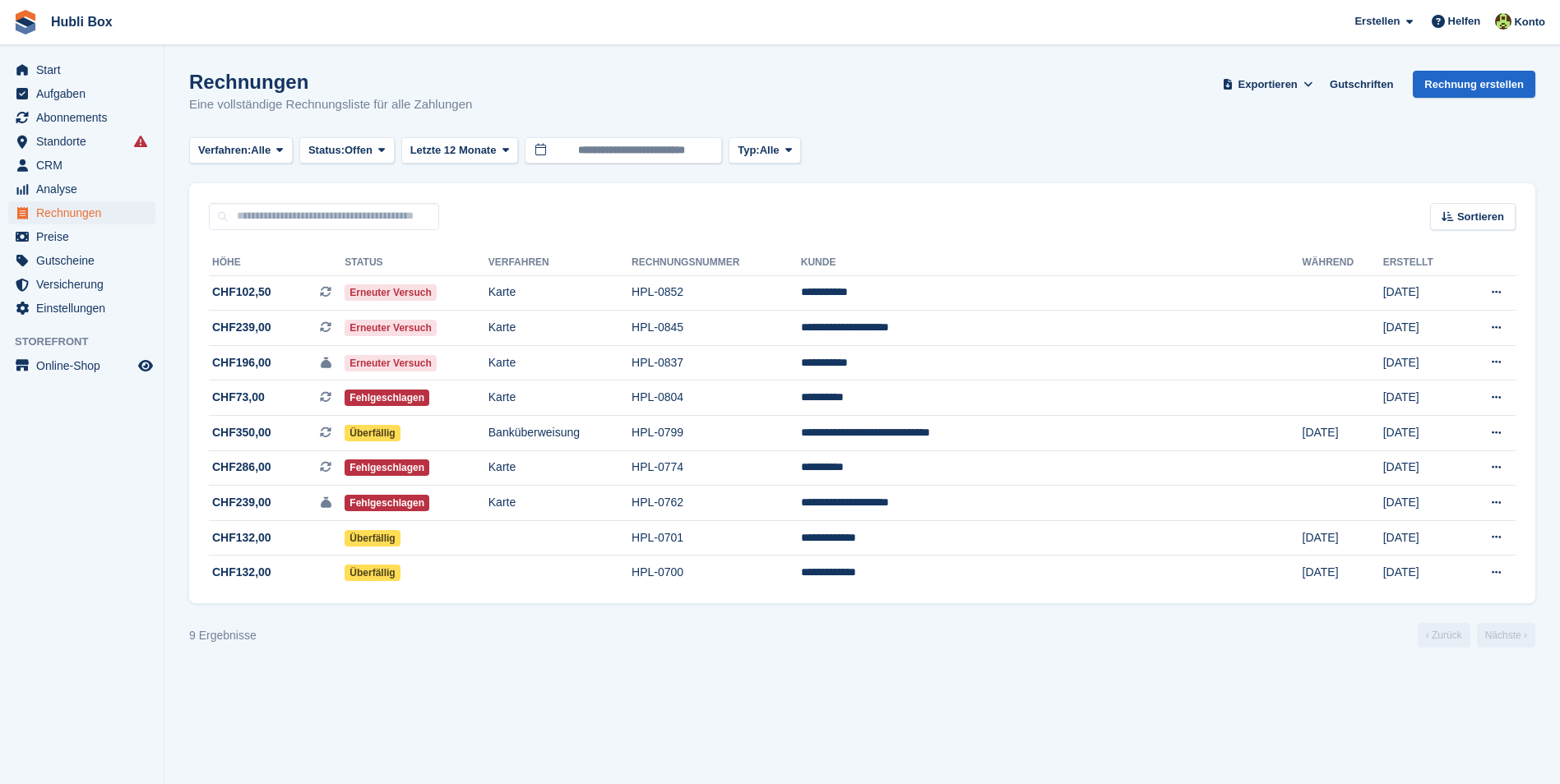
click at [967, 756] on section "Rechnungen Eine vollständige Rechnungsliste für alle Zahlungen Exportieren Expo…" at bounding box center [862, 392] width 1395 height 784
click at [71, 168] on span "CRM" at bounding box center [85, 165] width 99 height 23
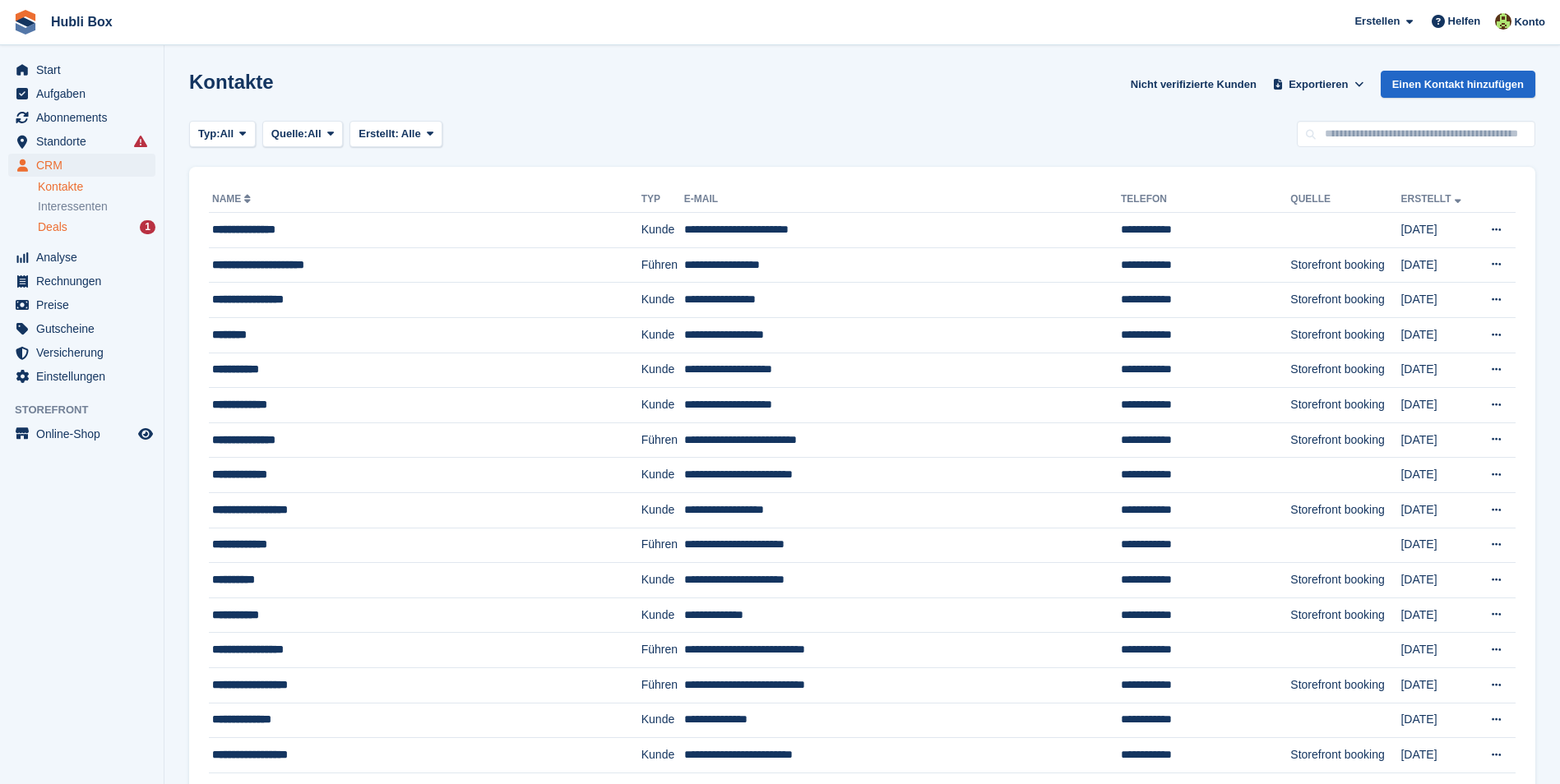
click at [104, 228] on div "Deals 1" at bounding box center [97, 227] width 118 height 15
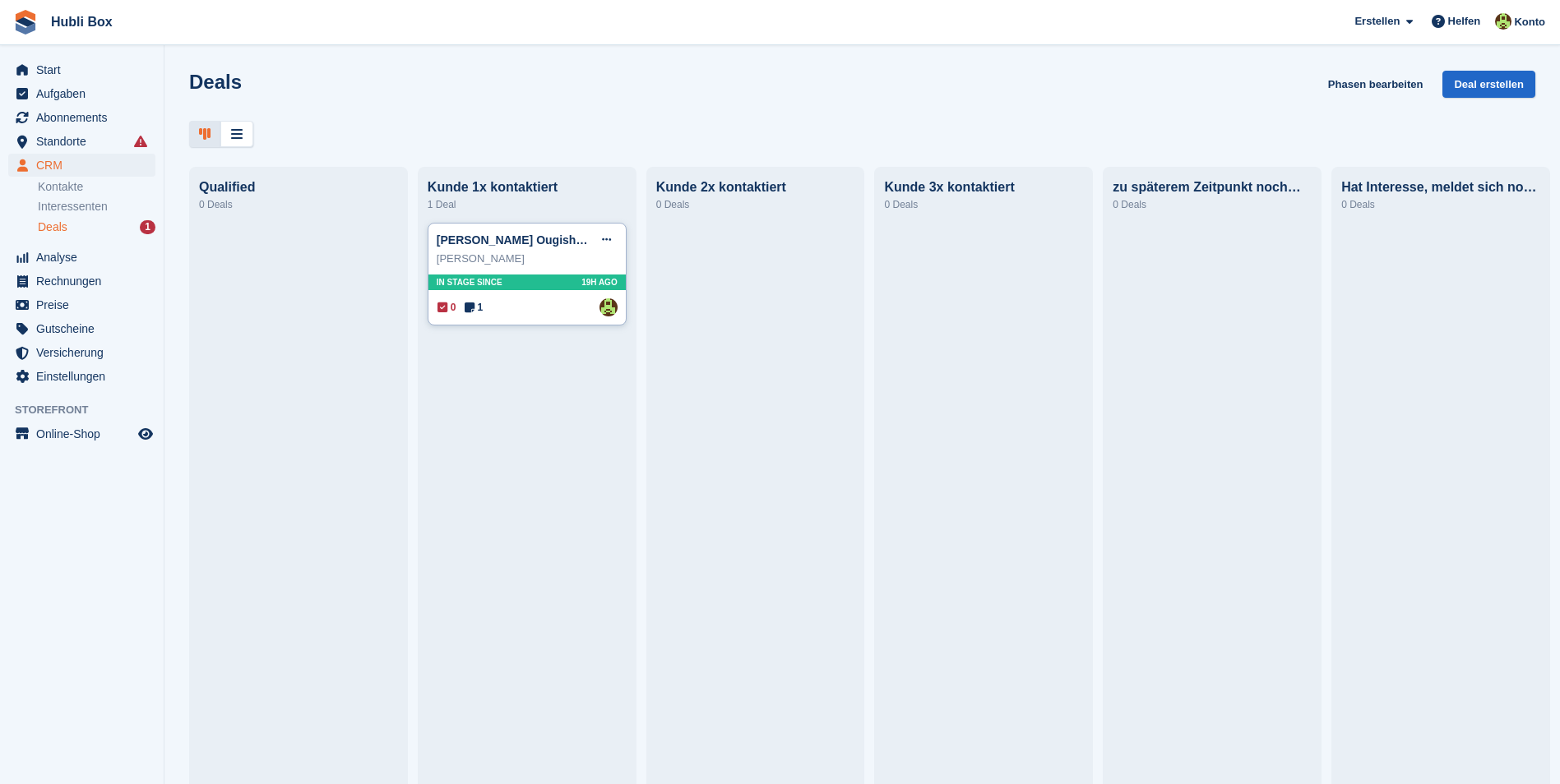
click at [581, 267] on div "Nelly Favored Ougishwa" at bounding box center [527, 259] width 181 height 16
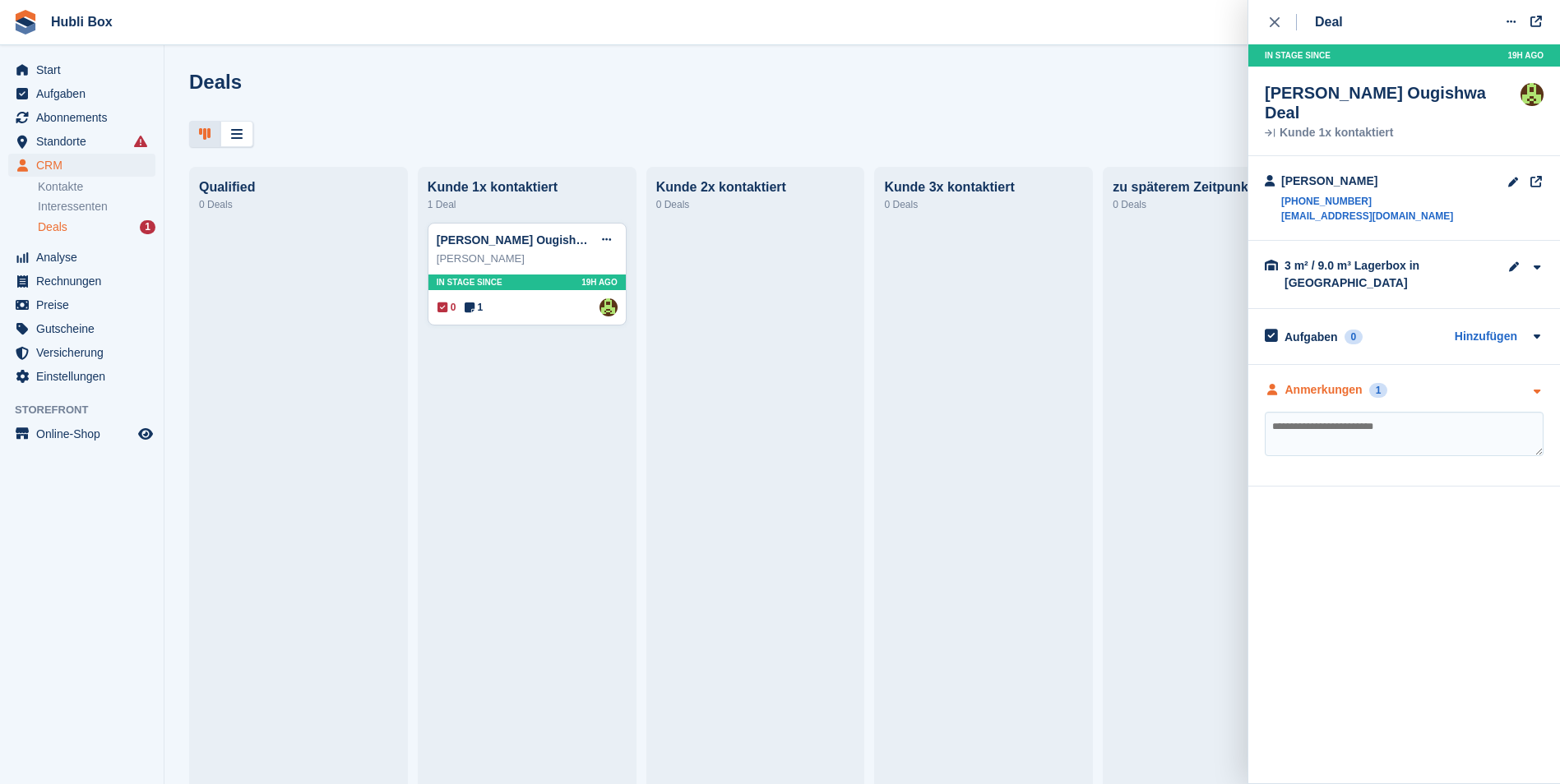
click at [1531, 386] on icon "button" at bounding box center [1536, 392] width 14 height 11
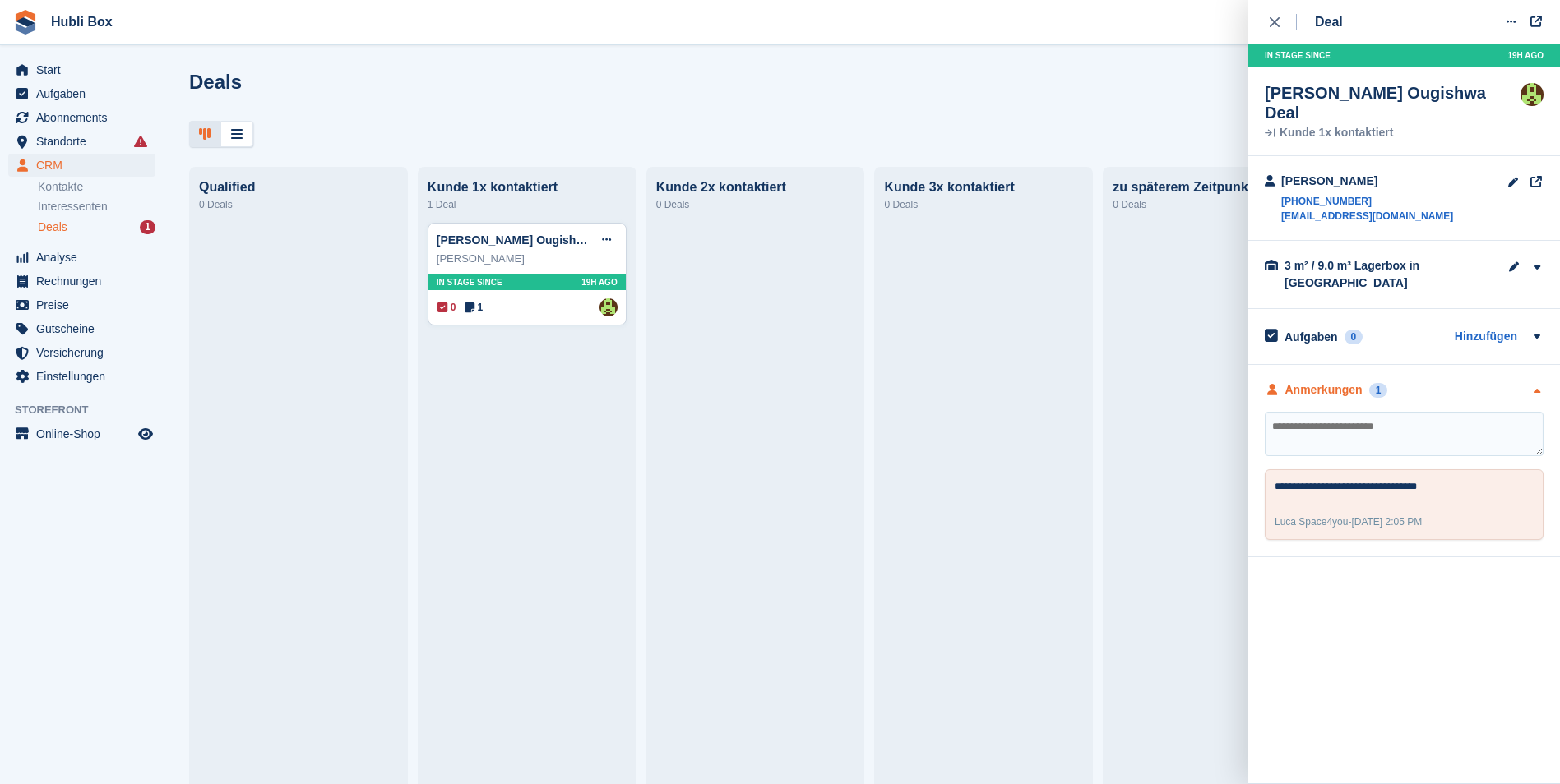
click at [1531, 386] on icon "button" at bounding box center [1536, 392] width 14 height 11
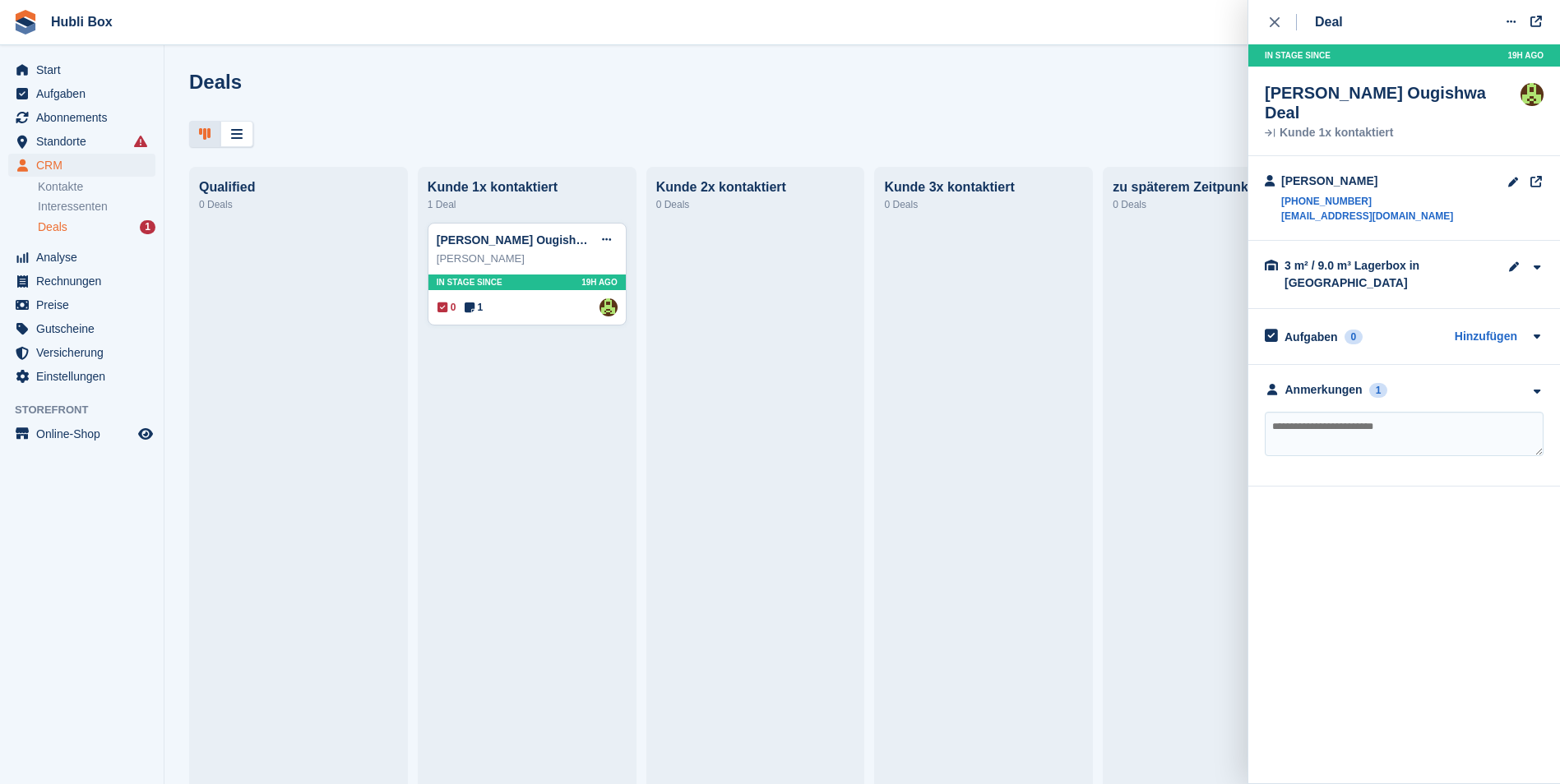
click at [627, 82] on div "Deals Phasen bearbeiten Deal erstellen" at bounding box center [862, 94] width 1346 height 47
click at [64, 74] on span "Start" at bounding box center [85, 70] width 99 height 23
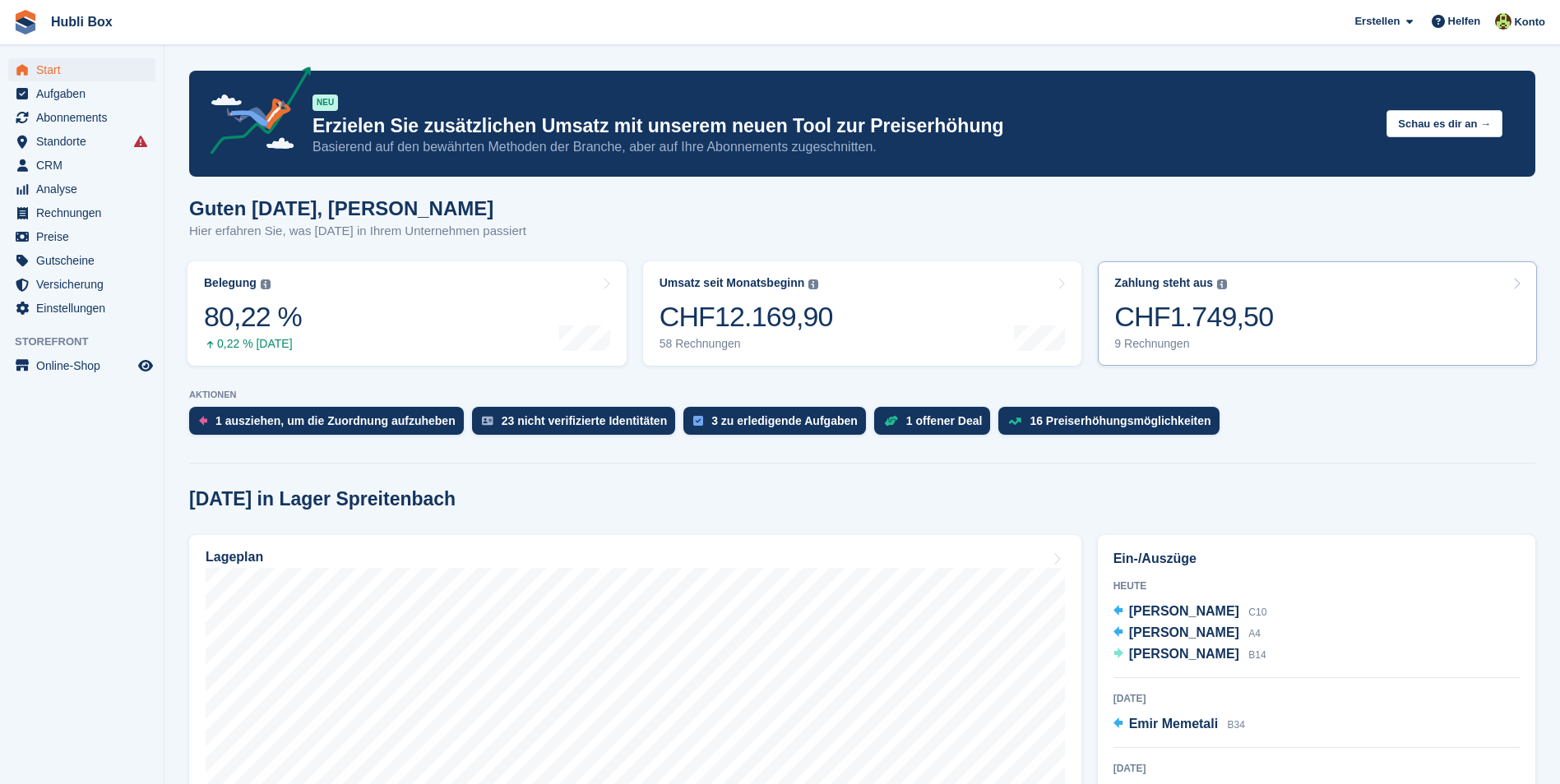
click at [1329, 333] on link "Zahlung steht aus Der gesamte ausstehende Saldo aller offenen Rechnungen. CHF1.…" at bounding box center [1318, 313] width 440 height 104
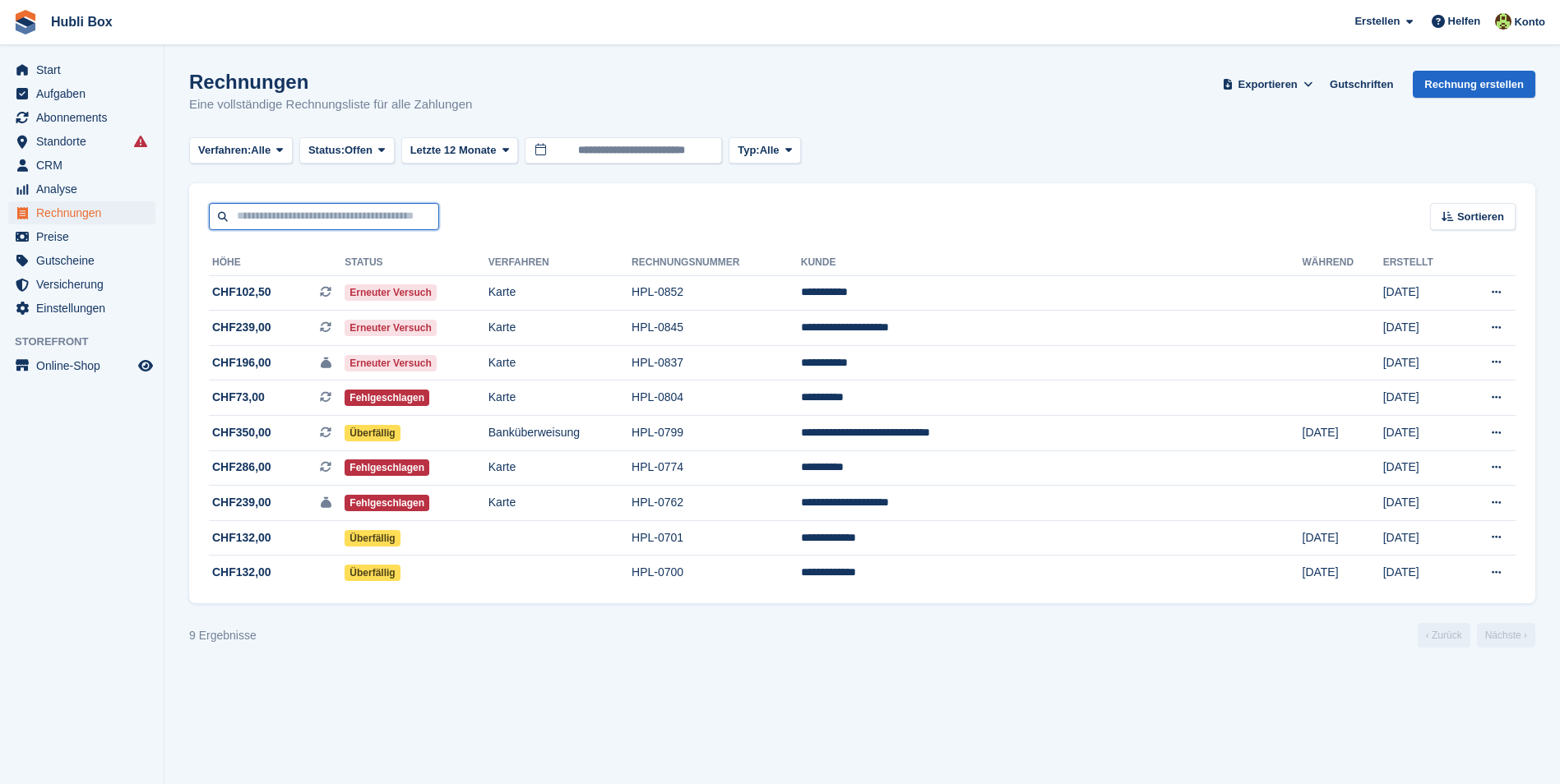
click at [365, 227] on input "text" at bounding box center [324, 217] width 231 height 27
click at [84, 118] on span "Abonnements" at bounding box center [85, 117] width 99 height 23
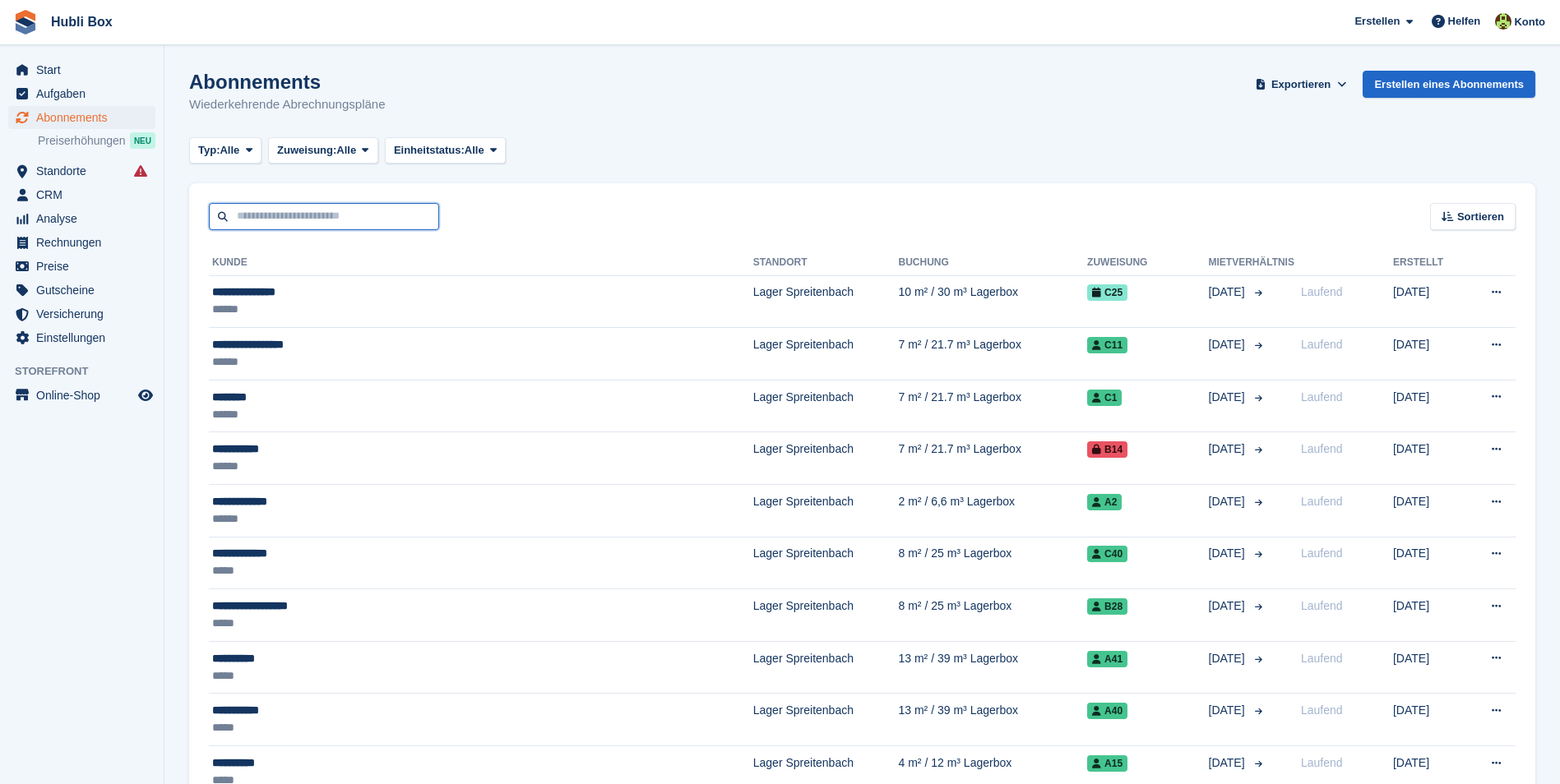
click at [322, 208] on input "text" at bounding box center [324, 217] width 231 height 27
type input "****"
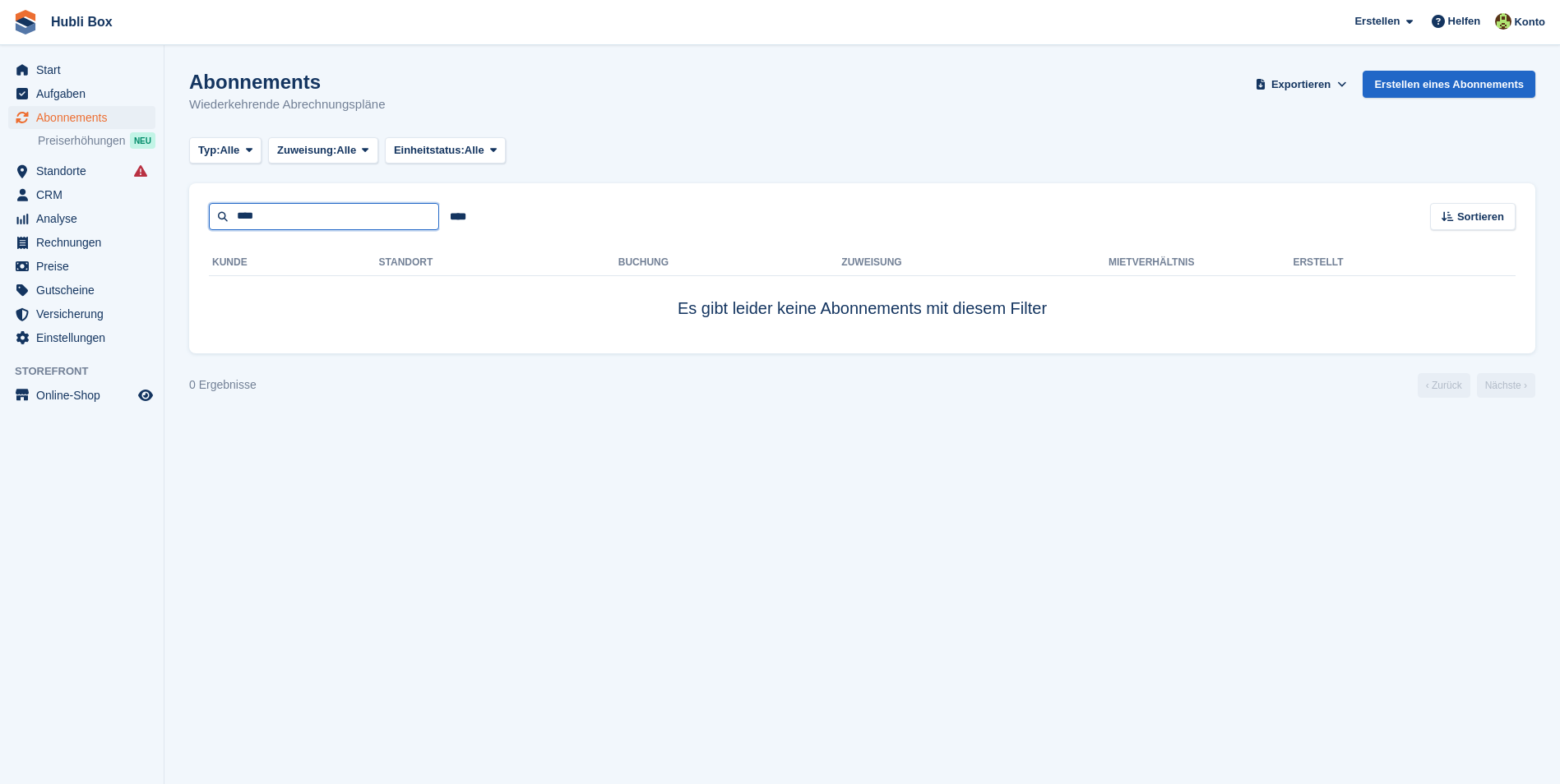
click at [322, 208] on input "****" at bounding box center [324, 217] width 231 height 27
click at [776, 131] on div "Abonnements Wiederkehrende Abrechnungspläne Exportieren Exportieren Abonnements…" at bounding box center [862, 102] width 1346 height 63
